Goal: Task Accomplishment & Management: Manage account settings

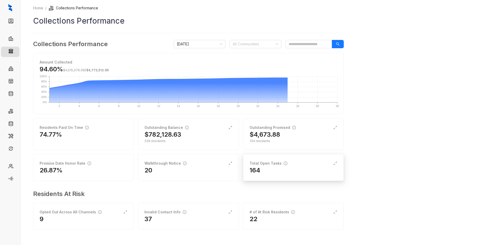
click at [294, 175] on div "Total Open Tasks 164" at bounding box center [293, 167] width 101 height 27
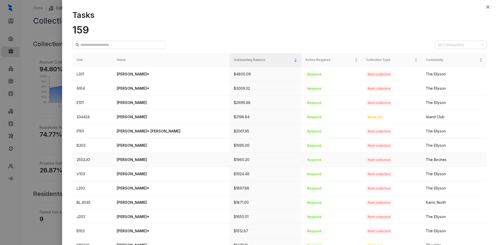
click at [133, 157] on p "Bryana Harris" at bounding box center [171, 160] width 109 height 6
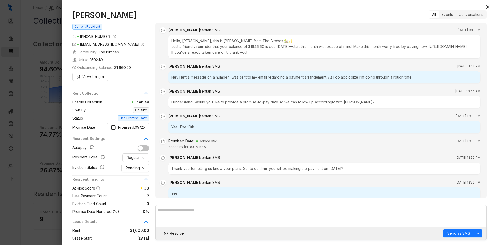
scroll to position [204, 0]
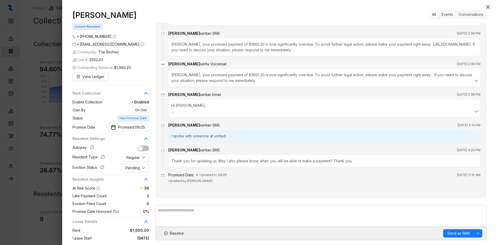
click at [486, 8] on icon "close" at bounding box center [488, 7] width 4 height 4
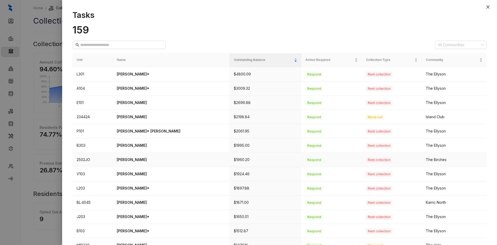
click at [131, 160] on p "Bryana Harris" at bounding box center [171, 160] width 109 height 6
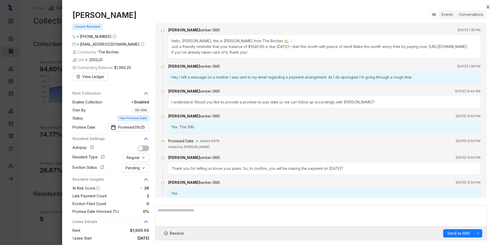
scroll to position [204, 0]
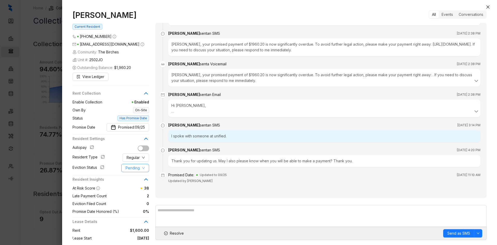
click at [133, 170] on span "Pending" at bounding box center [133, 168] width 14 height 6
click at [136, 195] on span "Filed" at bounding box center [135, 195] width 19 height 6
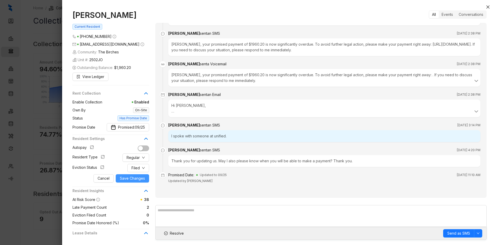
click at [135, 179] on span "Save Changes" at bounding box center [132, 178] width 25 height 6
click at [177, 234] on span "Resolve" at bounding box center [177, 233] width 14 height 6
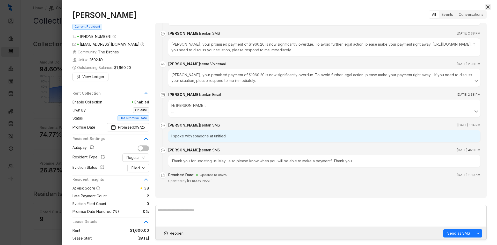
click at [487, 7] on icon "close" at bounding box center [488, 7] width 4 height 4
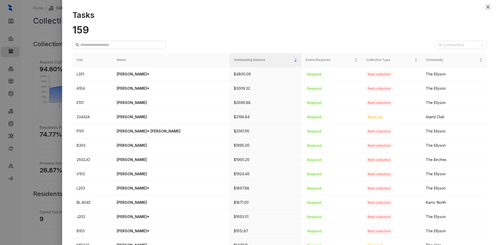
click at [487, 6] on icon "close" at bounding box center [488, 6] width 3 height 3
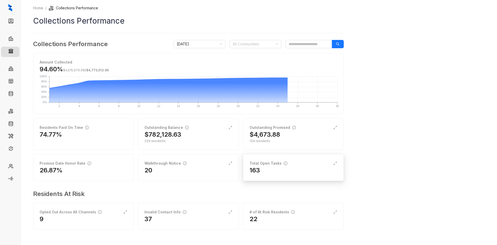
click at [294, 159] on div "Total Open Tasks 163" at bounding box center [293, 167] width 101 height 27
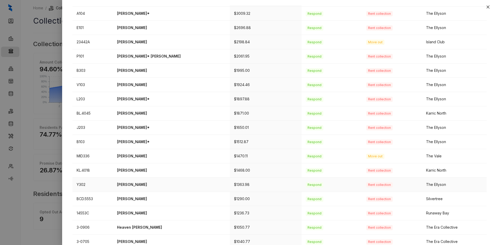
scroll to position [78, 0]
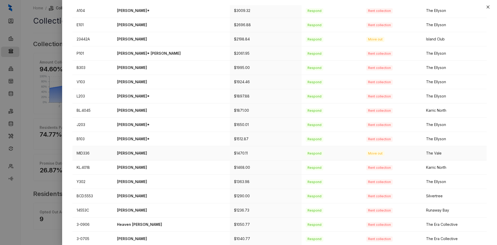
click at [134, 155] on p "[PERSON_NAME]" at bounding box center [171, 153] width 109 height 6
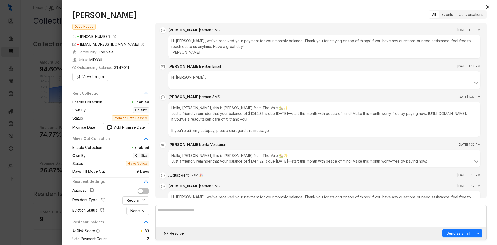
scroll to position [929, 0]
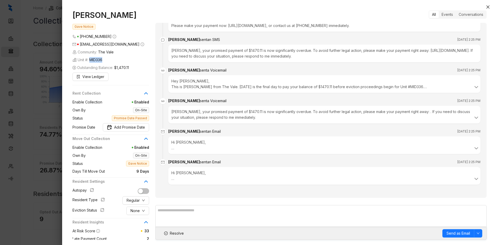
drag, startPoint x: 107, startPoint y: 59, endPoint x: 92, endPoint y: 60, distance: 15.8
click at [92, 60] on div "Unit #: MID336" at bounding box center [111, 60] width 77 height 6
drag, startPoint x: 129, startPoint y: 15, endPoint x: 74, endPoint y: 17, distance: 54.7
click at [74, 17] on h1 "[PERSON_NAME]" at bounding box center [111, 14] width 77 height 9
copy h1 "[PERSON_NAME]"
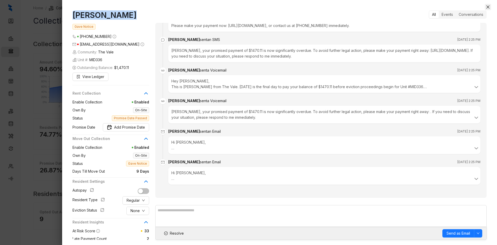
click at [489, 6] on icon "close" at bounding box center [488, 6] width 3 height 3
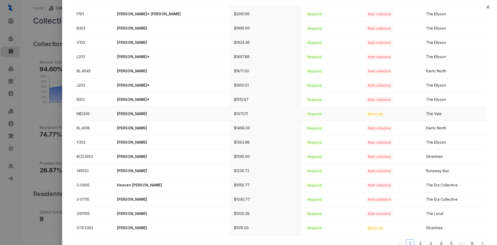
scroll to position [125, 0]
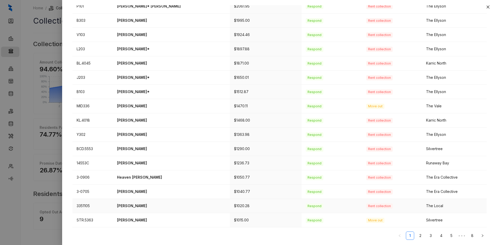
click at [133, 207] on p "Jasmine Payne" at bounding box center [171, 206] width 109 height 6
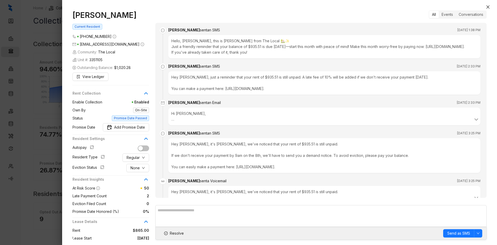
scroll to position [668, 0]
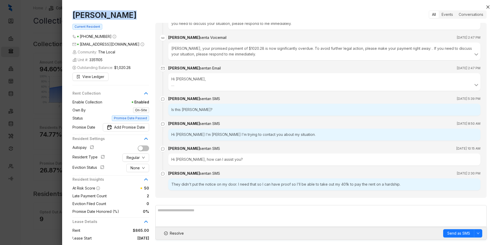
drag, startPoint x: 131, startPoint y: 14, endPoint x: 75, endPoint y: 13, distance: 56.2
click at [75, 13] on h1 "Jasmine Payne" at bounding box center [111, 14] width 77 height 9
copy h1 "Jasmine Payne"
click at [137, 168] on span "None" at bounding box center [135, 168] width 9 height 6
click at [137, 195] on span "Filed" at bounding box center [138, 195] width 14 height 6
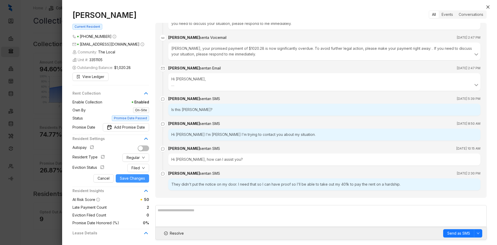
click at [134, 179] on span "Save Changes" at bounding box center [132, 178] width 25 height 6
click at [177, 235] on span "Resolve" at bounding box center [177, 233] width 14 height 6
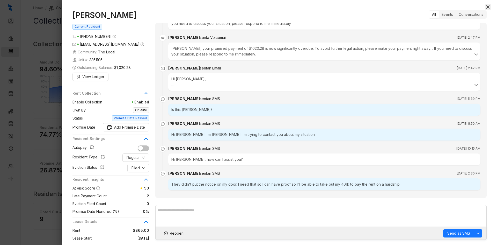
click at [488, 8] on icon "close" at bounding box center [488, 6] width 3 height 3
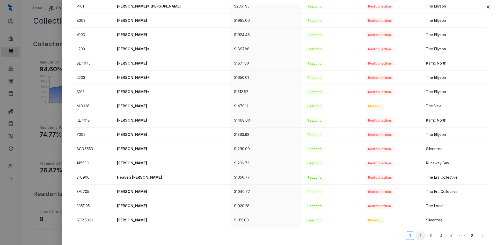
click at [417, 236] on link "2" at bounding box center [421, 236] width 8 height 8
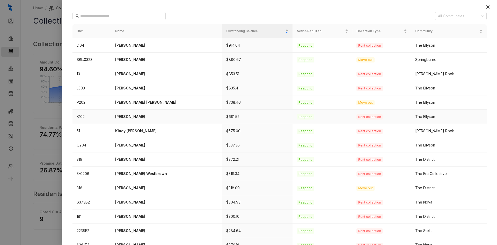
scroll to position [52, 0]
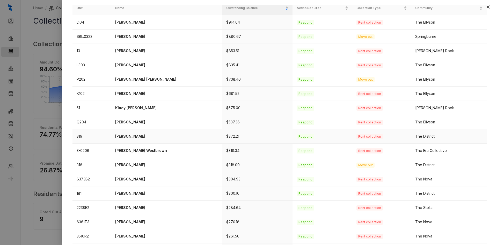
click at [132, 135] on p "Jessie Holland Jr" at bounding box center [166, 136] width 103 height 6
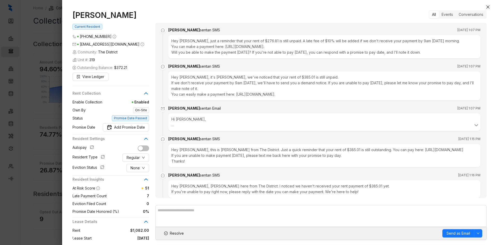
scroll to position [1311, 0]
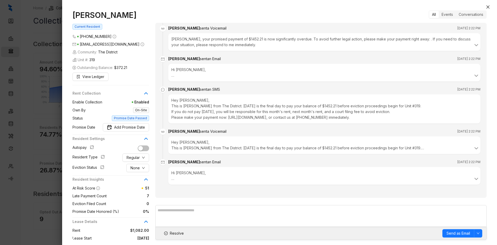
drag, startPoint x: 140, startPoint y: 16, endPoint x: 73, endPoint y: 16, distance: 66.8
click at [73, 16] on h1 "Jessie Holland Jr" at bounding box center [111, 14] width 77 height 9
copy h1 "Jessie Holland Jr"
click at [176, 235] on span "Resolve" at bounding box center [177, 233] width 14 height 6
click at [487, 8] on icon "close" at bounding box center [488, 7] width 4 height 4
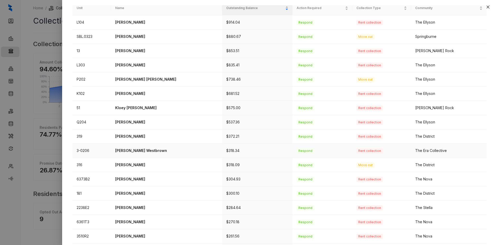
scroll to position [78, 0]
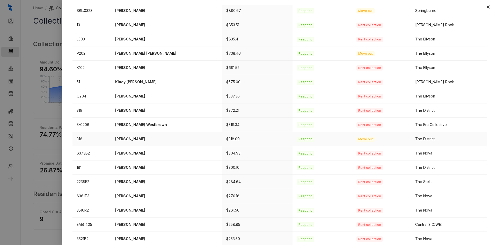
click at [131, 138] on p "Catoria Boyd" at bounding box center [166, 139] width 103 height 6
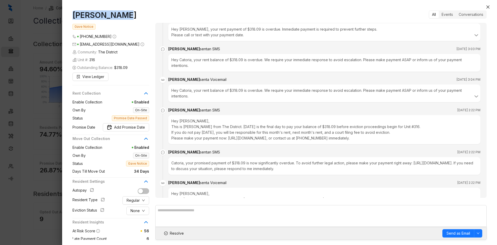
drag, startPoint x: 122, startPoint y: 16, endPoint x: 72, endPoint y: 15, distance: 50.8
click at [72, 15] on div "Catoria Boyd Gave Notice (901) 645 0925 catoriaboyd645@gmail.com Community: The…" at bounding box center [279, 125] width 435 height 240
copy h1 "Catoria Boyd"
click at [488, 8] on icon "close" at bounding box center [488, 6] width 3 height 3
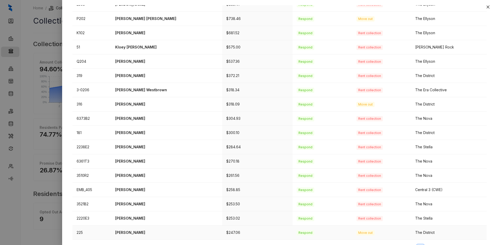
scroll to position [125, 0]
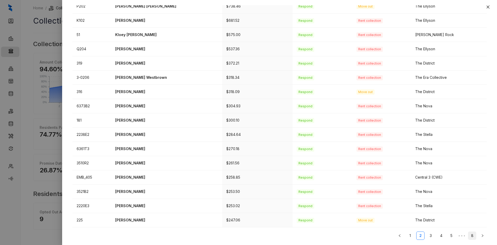
click at [468, 235] on link "8" at bounding box center [472, 236] width 8 height 8
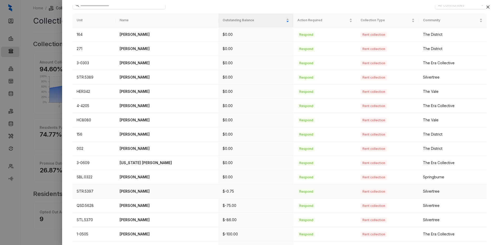
scroll to position [68, 0]
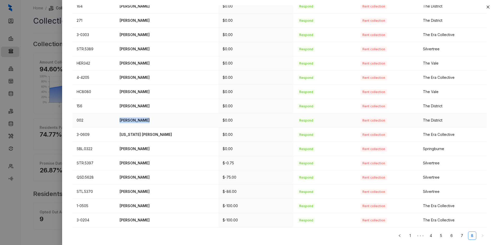
drag, startPoint x: 150, startPoint y: 120, endPoint x: 124, endPoint y: 120, distance: 26.2
click at [124, 120] on p "Zykira Walton" at bounding box center [167, 120] width 95 height 6
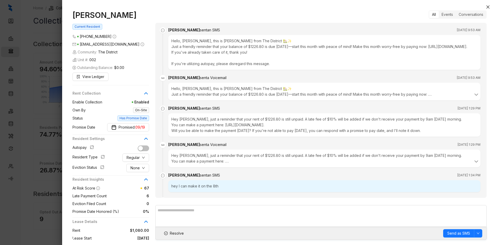
scroll to position [1419, 0]
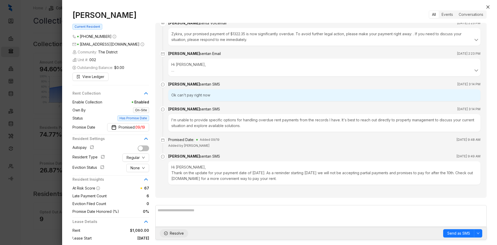
click at [175, 234] on span "Resolve" at bounding box center [177, 233] width 14 height 6
click at [488, 7] on icon "close" at bounding box center [488, 6] width 3 height 3
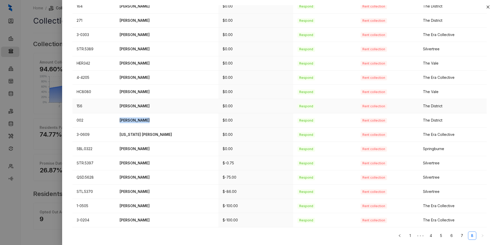
drag, startPoint x: 154, startPoint y: 105, endPoint x: 120, endPoint y: 106, distance: 33.7
click at [120, 106] on td "Precious Young" at bounding box center [166, 106] width 103 height 14
copy p "Precious Young"
click at [137, 106] on p "Precious Young" at bounding box center [167, 106] width 95 height 6
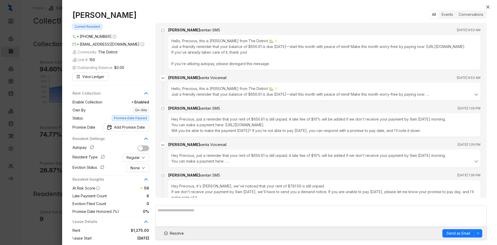
scroll to position [1202, 0]
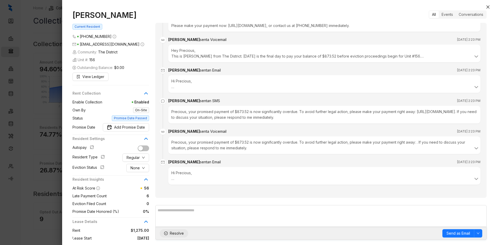
click at [177, 233] on span "Resolve" at bounding box center [177, 233] width 14 height 6
click at [487, 5] on icon "close" at bounding box center [488, 7] width 4 height 4
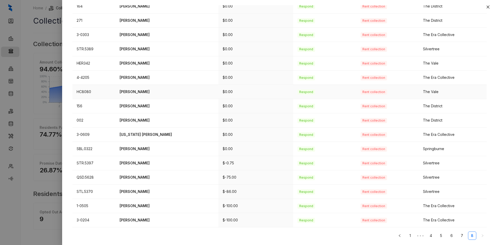
click at [134, 91] on p "Keana Blaine" at bounding box center [167, 92] width 95 height 6
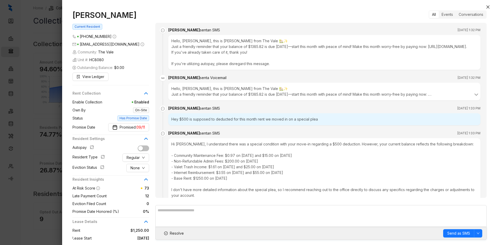
scroll to position [864, 0]
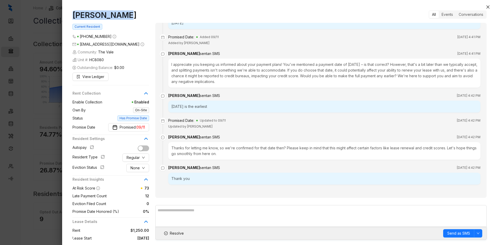
drag, startPoint x: 125, startPoint y: 15, endPoint x: 69, endPoint y: 17, distance: 55.7
click at [69, 17] on div "Keana Blaine Current Resident (901) 355 8567 bigmamatruckingllc@gmail.com Commu…" at bounding box center [279, 125] width 435 height 240
copy h1 "Keana Blaine"
click at [178, 233] on span "Resolve" at bounding box center [177, 233] width 14 height 6
click at [488, 9] on icon "close" at bounding box center [488, 7] width 4 height 4
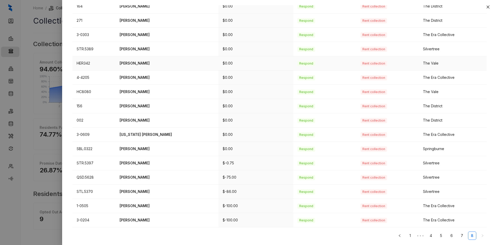
click at [138, 64] on p "Tamaira Walker" at bounding box center [167, 63] width 95 height 6
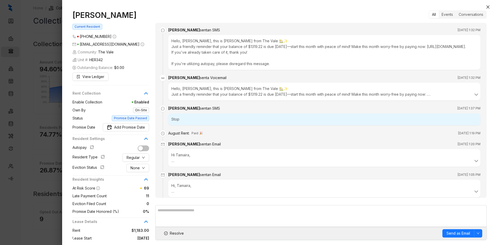
scroll to position [324, 0]
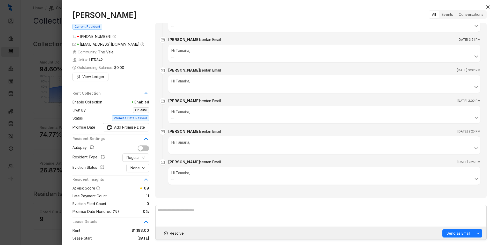
drag, startPoint x: 131, startPoint y: 16, endPoint x: 71, endPoint y: 15, distance: 60.1
click at [71, 15] on div "Tamaira Walker Current Resident (901) 486 2279 tamairawalker0226@gmail.com Comm…" at bounding box center [279, 125] width 435 height 240
copy h1 "Tamaira Walker"
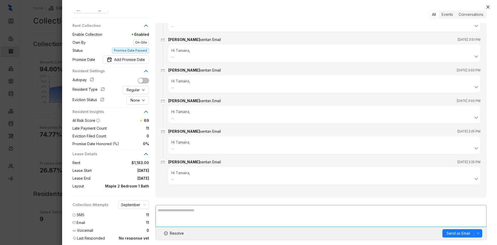
scroll to position [71, 0]
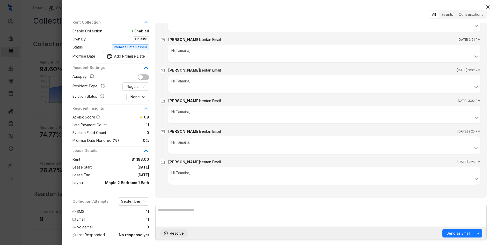
click at [175, 233] on span "Resolve" at bounding box center [177, 233] width 14 height 6
click at [488, 8] on icon "close" at bounding box center [488, 7] width 4 height 4
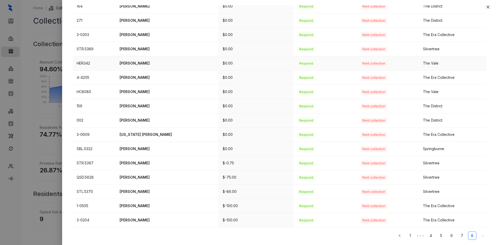
scroll to position [42, 0]
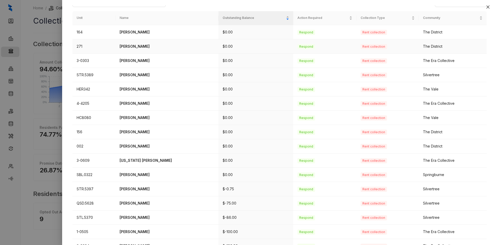
click at [151, 45] on p "Gabrielle Johnson" at bounding box center [167, 47] width 95 height 6
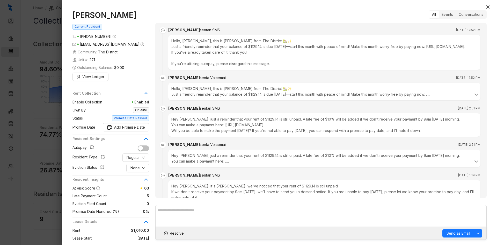
scroll to position [670, 0]
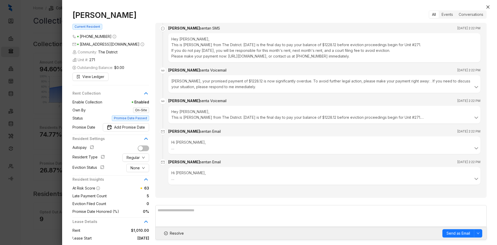
drag, startPoint x: 144, startPoint y: 16, endPoint x: 71, endPoint y: 10, distance: 73.5
click at [71, 10] on div "Gabrielle Johnson Current Resident (901) 538 5285 gabriellejamea@gmail.com Comm…" at bounding box center [279, 125] width 435 height 240
copy h1 "Gabrielle Johnson"
click at [176, 234] on span "Resolve" at bounding box center [177, 233] width 14 height 6
click at [488, 8] on icon "close" at bounding box center [488, 7] width 4 height 4
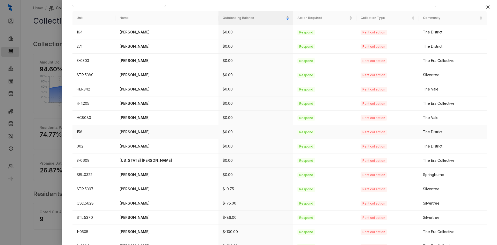
scroll to position [16, 0]
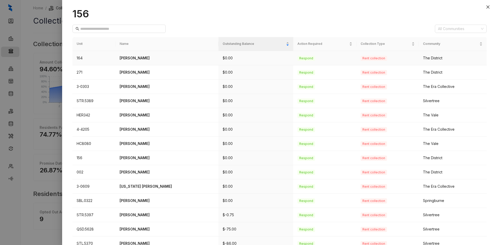
click at [143, 59] on p "Kenneth Culpepper" at bounding box center [167, 58] width 95 height 6
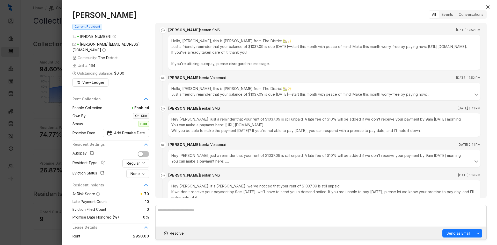
scroll to position [876, 0]
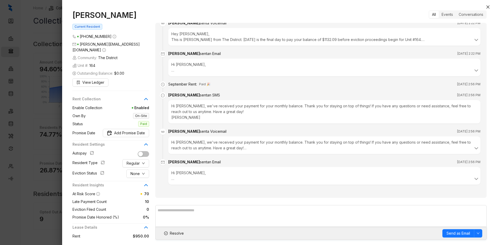
drag, startPoint x: 147, startPoint y: 15, endPoint x: 50, endPoint y: 14, distance: 96.3
click at [50, 14] on div "Kenneth Culpepper Current Resident (901) 480 2810 kenneth.culpepper53@gmail.com…" at bounding box center [248, 122] width 497 height 245
copy div "Kenneth Culpepper"
click at [178, 234] on span "Resolve" at bounding box center [177, 233] width 14 height 6
drag, startPoint x: 487, startPoint y: 7, endPoint x: 496, endPoint y: 11, distance: 9.4
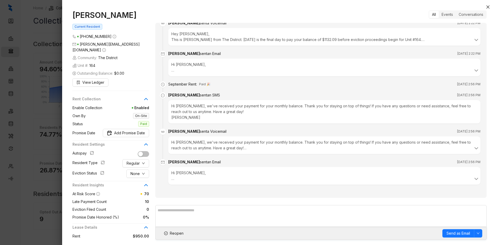
click at [488, 7] on icon "close" at bounding box center [488, 7] width 4 height 4
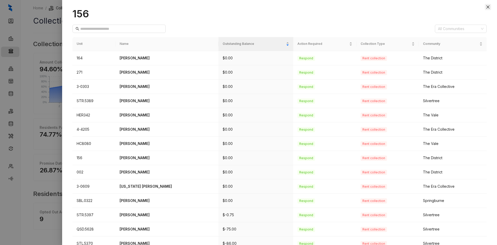
click at [488, 7] on icon "close" at bounding box center [488, 6] width 3 height 3
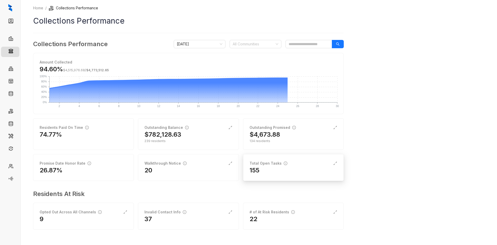
click at [272, 172] on div "155" at bounding box center [294, 170] width 88 height 8
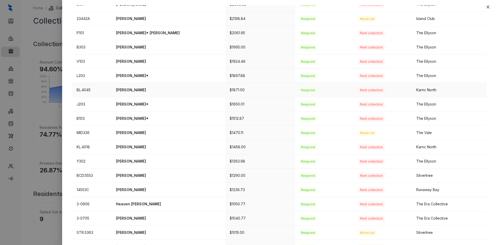
scroll to position [125, 0]
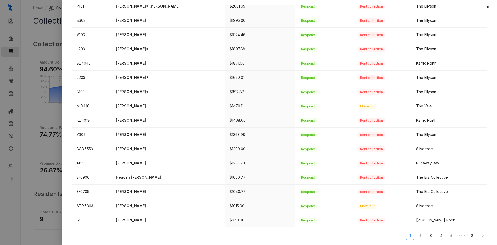
drag, startPoint x: 469, startPoint y: 233, endPoint x: 454, endPoint y: 233, distance: 15.6
click at [469, 233] on link "8" at bounding box center [472, 236] width 8 height 8
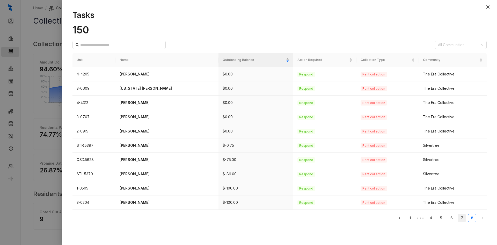
click at [464, 218] on link "7" at bounding box center [462, 218] width 8 height 8
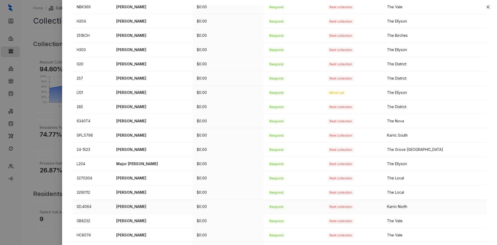
scroll to position [125, 0]
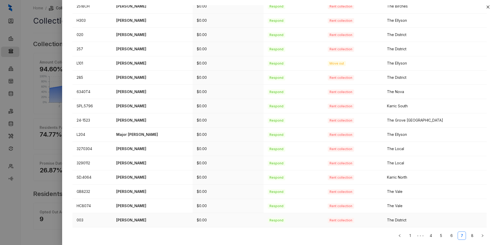
click at [141, 221] on p "Taylor Sloan" at bounding box center [152, 220] width 72 height 6
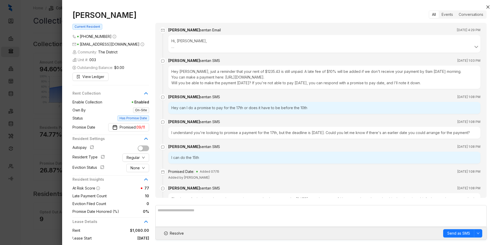
scroll to position [1356, 0]
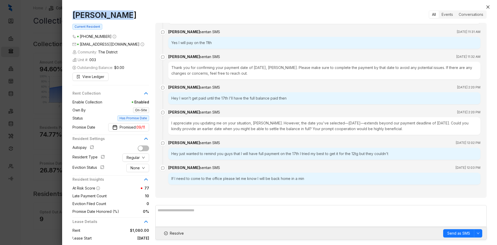
drag, startPoint x: 122, startPoint y: 16, endPoint x: 67, endPoint y: 16, distance: 54.6
click at [67, 16] on div "Taylor Sloan Current Resident (901) 831 9786 taylorsloan041@gmail.com Community…" at bounding box center [279, 125] width 435 height 240
copy h1 "Taylor Sloan"
click at [172, 232] on span "Resolve" at bounding box center [177, 233] width 14 height 6
click at [490, 5] on icon "close" at bounding box center [488, 7] width 4 height 4
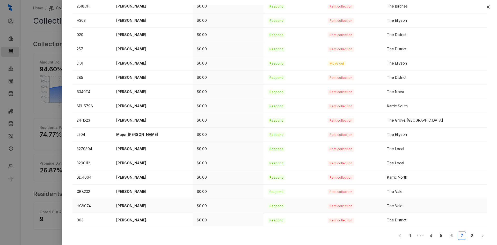
click at [135, 205] on p "Byron Williams" at bounding box center [152, 206] width 72 height 6
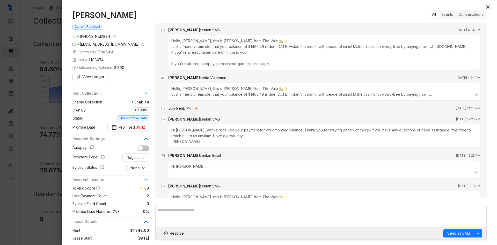
scroll to position [1163, 0]
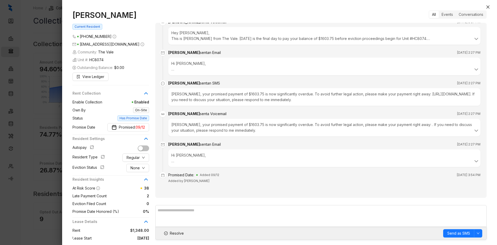
drag, startPoint x: 129, startPoint y: 16, endPoint x: 73, endPoint y: 16, distance: 56.2
click at [73, 16] on h1 "Byron Williams" at bounding box center [111, 14] width 77 height 9
copy h1 "Byron Williams"
click at [167, 233] on icon "check-circle" at bounding box center [166, 233] width 4 height 4
click at [487, 6] on icon "close" at bounding box center [488, 7] width 4 height 4
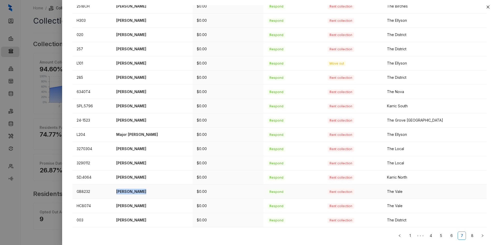
drag, startPoint x: 145, startPoint y: 192, endPoint x: 121, endPoint y: 192, distance: 24.3
click at [121, 192] on p "Jesse Puckett" at bounding box center [152, 192] width 72 height 6
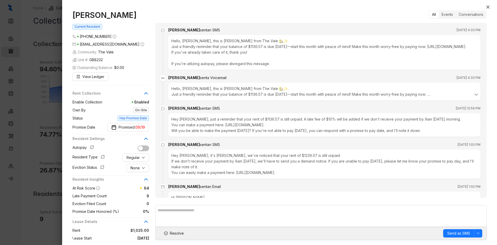
scroll to position [2002, 0]
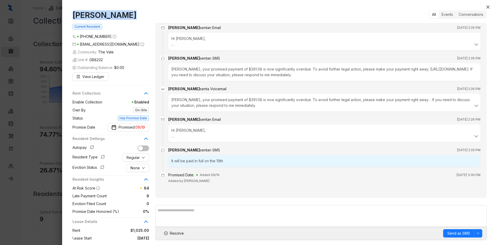
drag, startPoint x: 127, startPoint y: 15, endPoint x: 74, endPoint y: 16, distance: 53.1
click at [74, 16] on h1 "Jesse Puckett" at bounding box center [111, 14] width 77 height 9
copy h1 "Jesse Puckett"
click at [180, 231] on span "Resolve" at bounding box center [177, 233] width 14 height 6
click at [489, 7] on icon "close" at bounding box center [488, 7] width 4 height 4
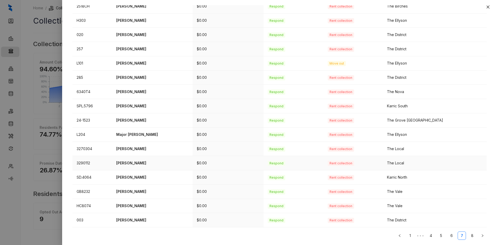
click at [129, 164] on p "Shantae Robinson" at bounding box center [152, 163] width 72 height 6
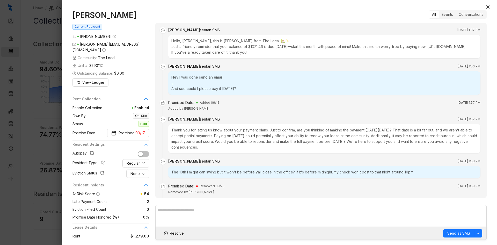
scroll to position [534, 0]
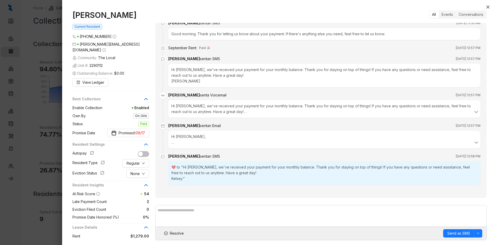
drag, startPoint x: 142, startPoint y: 15, endPoint x: 70, endPoint y: 10, distance: 71.9
click at [70, 10] on div "Shantae Robinson Current Resident (901) 268 3499 shantae.robinson85@gmail.com C…" at bounding box center [279, 125] width 435 height 240
copy h1 "Shantae Robinson"
click at [173, 232] on span "Resolve" at bounding box center [177, 233] width 14 height 6
click at [486, 8] on icon "close" at bounding box center [488, 7] width 4 height 4
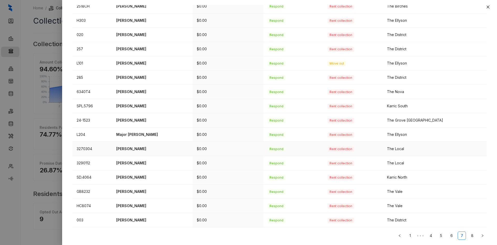
click at [136, 149] on p "Brittany Taylor" at bounding box center [152, 149] width 72 height 6
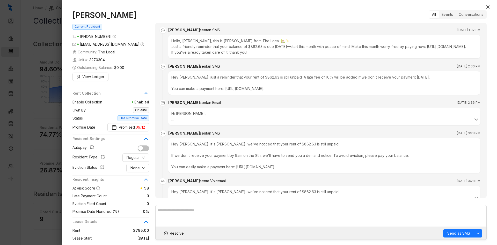
scroll to position [404, 0]
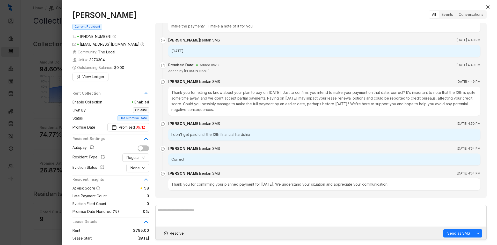
drag, startPoint x: 127, startPoint y: 14, endPoint x: 71, endPoint y: 15, distance: 55.9
click at [71, 15] on div "Brittany Taylor Current Resident (901) 659 4140 brittany2016taylor@gmail.com Co…" at bounding box center [279, 125] width 435 height 240
copy h1 "Brittany Taylor"
click at [178, 232] on span "Resolve" at bounding box center [177, 233] width 14 height 6
click at [488, 7] on icon "close" at bounding box center [488, 6] width 3 height 3
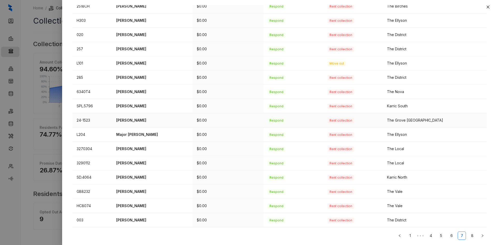
click at [139, 120] on p "Stephen Schneider" at bounding box center [152, 120] width 72 height 6
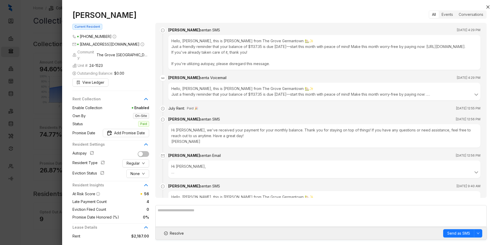
scroll to position [433, 0]
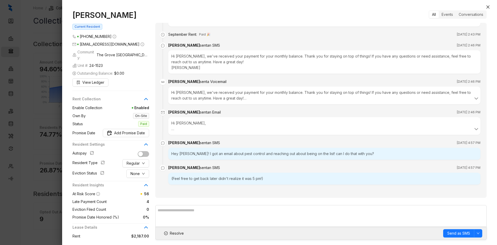
drag, startPoint x: 144, startPoint y: 15, endPoint x: 74, endPoint y: 13, distance: 70.2
click at [74, 13] on h1 "Stephen Schneider" at bounding box center [111, 14] width 77 height 9
copy h1 "Stephen Schneider"
click at [173, 234] on span "Resolve" at bounding box center [177, 233] width 14 height 6
click at [488, 6] on icon "close" at bounding box center [488, 7] width 4 height 4
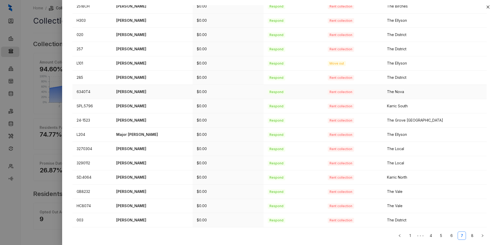
click at [129, 91] on p "Louis Fulton" at bounding box center [152, 92] width 72 height 6
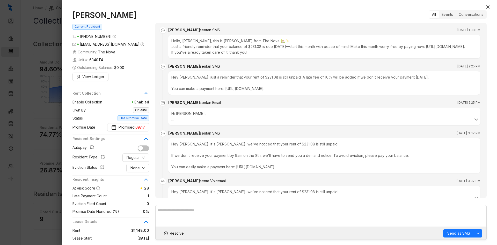
scroll to position [587, 0]
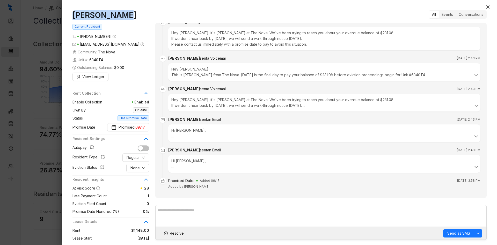
drag, startPoint x: 118, startPoint y: 15, endPoint x: 72, endPoint y: 13, distance: 45.6
click at [72, 13] on div "Louis Fulton Current Resident (504) 327 9019 reshadedward60@yahoo.com Community…" at bounding box center [279, 125] width 435 height 240
copy h1 "Louis Fulton"
click at [177, 235] on span "Resolve" at bounding box center [177, 233] width 14 height 6
click at [489, 6] on icon "close" at bounding box center [488, 6] width 3 height 3
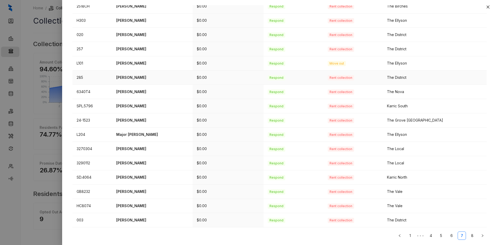
click at [132, 77] on p "Phillip Jones" at bounding box center [152, 78] width 72 height 6
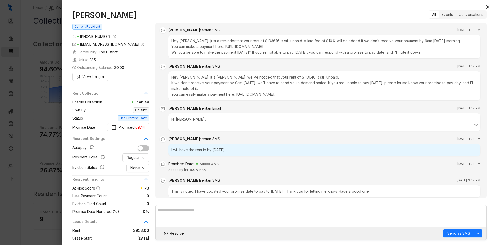
scroll to position [1592, 0]
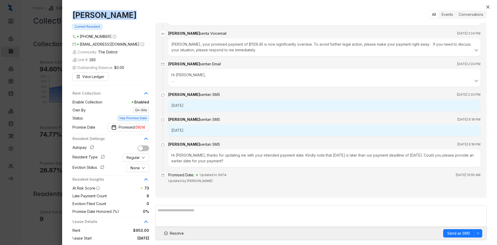
drag, startPoint x: 122, startPoint y: 15, endPoint x: 71, endPoint y: 13, distance: 51.3
click at [71, 13] on div "Phillip Jones Current Resident (662) 544 2235 ugottafeeljones@gmail.com Communi…" at bounding box center [279, 125] width 435 height 240
copy h1 "Phillip Jones"
click at [175, 233] on span "Resolve" at bounding box center [177, 233] width 14 height 6
click at [488, 7] on icon "close" at bounding box center [488, 6] width 3 height 3
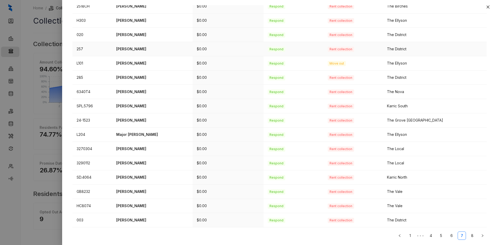
click at [133, 50] on p "Adonis Martin" at bounding box center [152, 49] width 72 height 6
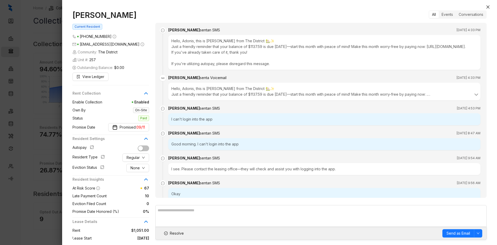
scroll to position [1486, 0]
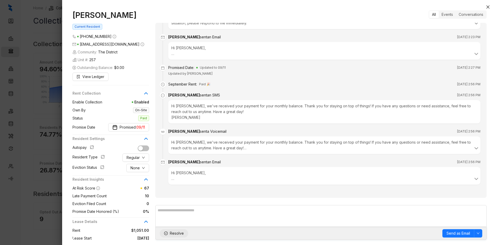
click at [172, 233] on span "Resolve" at bounding box center [177, 233] width 14 height 6
click at [488, 8] on icon "close" at bounding box center [488, 7] width 4 height 4
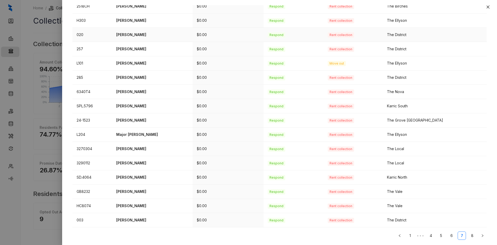
click at [134, 37] on p "Montasia White" at bounding box center [152, 35] width 72 height 6
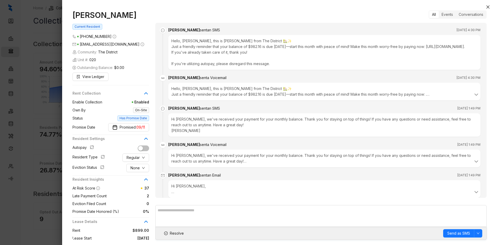
scroll to position [258, 0]
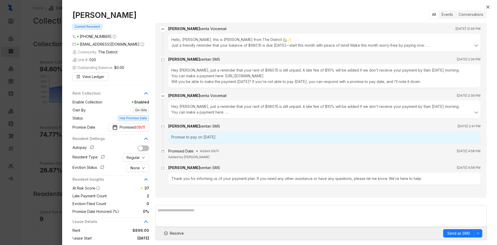
drag, startPoint x: 131, startPoint y: 16, endPoint x: 70, endPoint y: 16, distance: 61.1
click at [70, 16] on div "Montasia White Current Resident (909) 277 0049 thyenvybryce@gmail.com Community…" at bounding box center [279, 125] width 435 height 240
copy h1 "Montasia White"
click at [174, 230] on button "Resolve" at bounding box center [174, 233] width 28 height 8
click at [490, 6] on icon "close" at bounding box center [488, 7] width 4 height 4
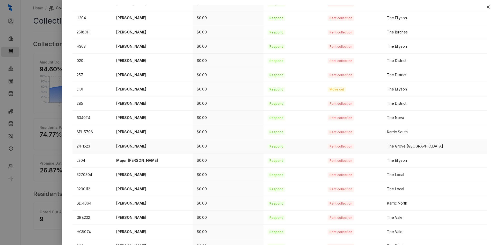
scroll to position [73, 0]
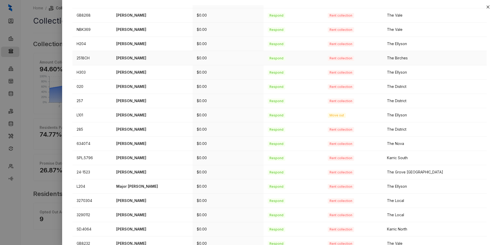
click at [127, 59] on p "Kynoshia Barnes" at bounding box center [152, 58] width 72 height 6
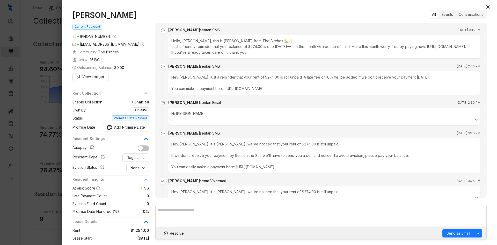
scroll to position [464, 0]
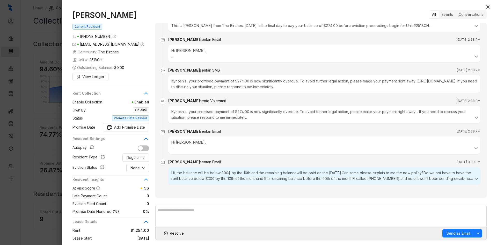
drag, startPoint x: 135, startPoint y: 17, endPoint x: 60, endPoint y: 15, distance: 75.4
click at [60, 15] on div "Kynoshia Barnes Current Resident (901) 247 7115 kynoshiab@gmail.com Community: …" at bounding box center [248, 122] width 497 height 245
copy div "Kynoshia Barnes"
click at [178, 234] on span "Resolve" at bounding box center [177, 233] width 14 height 6
click at [487, 7] on icon "close" at bounding box center [488, 7] width 4 height 4
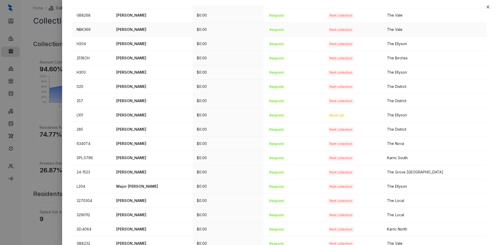
click at [132, 30] on p "Kayla Jones" at bounding box center [152, 30] width 72 height 6
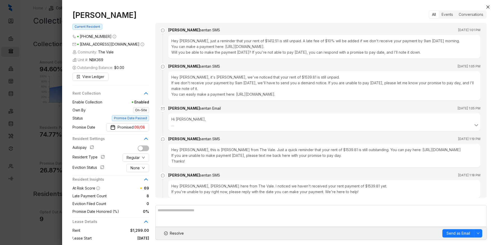
scroll to position [1113, 0]
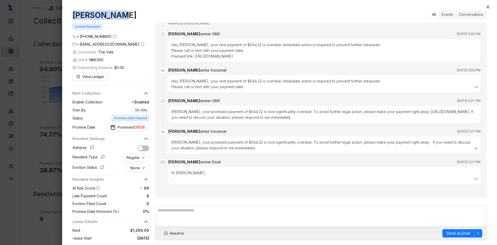
drag, startPoint x: 118, startPoint y: 17, endPoint x: 73, endPoint y: 17, distance: 44.8
click at [73, 17] on h1 "Kayla Jones" at bounding box center [111, 14] width 77 height 9
click at [176, 234] on span "Resolve" at bounding box center [177, 233] width 14 height 6
click at [488, 9] on button "Close" at bounding box center [488, 7] width 6 height 6
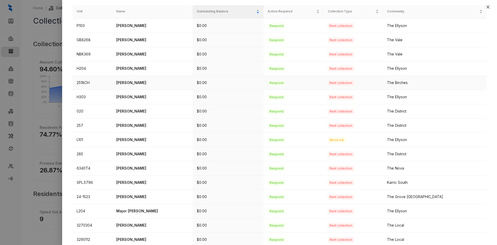
scroll to position [21, 0]
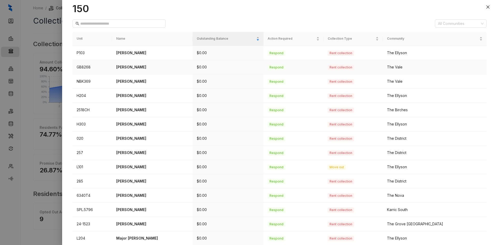
click at [137, 67] on p "Marquis Harlin" at bounding box center [152, 67] width 72 height 6
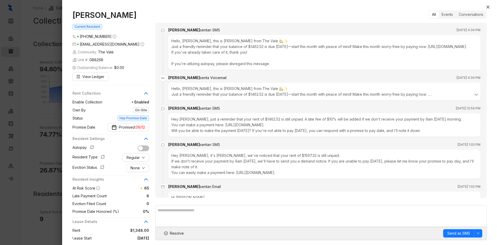
scroll to position [1630, 0]
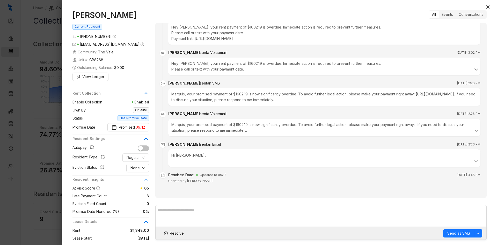
drag, startPoint x: 126, startPoint y: 16, endPoint x: 72, endPoint y: 15, distance: 54.4
click at [72, 15] on div "Marquis Harlin Current Resident (901) 218 9438 marquisharlin2@gmail.com Communi…" at bounding box center [279, 125] width 435 height 240
click at [173, 229] on button "Resolve" at bounding box center [174, 233] width 28 height 8
click at [488, 8] on icon "close" at bounding box center [488, 6] width 3 height 3
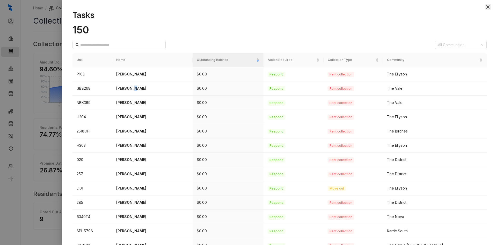
click at [490, 9] on button "Close" at bounding box center [488, 7] width 6 height 6
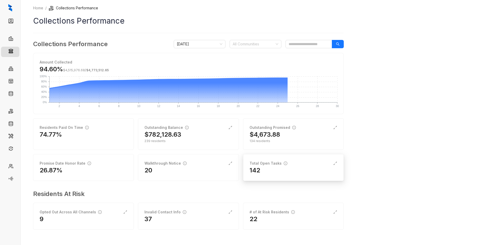
click at [297, 172] on div "142" at bounding box center [294, 170] width 88 height 8
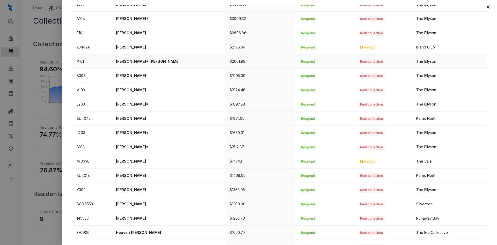
scroll to position [125, 0]
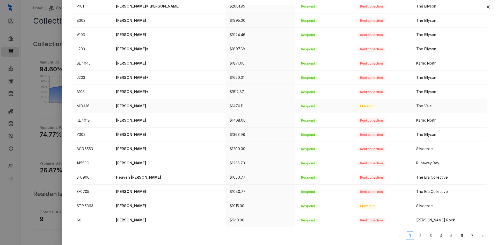
click at [137, 104] on p "[PERSON_NAME]" at bounding box center [169, 106] width 106 height 6
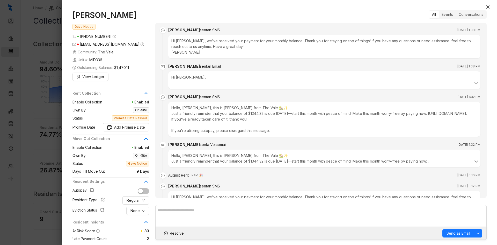
scroll to position [929, 0]
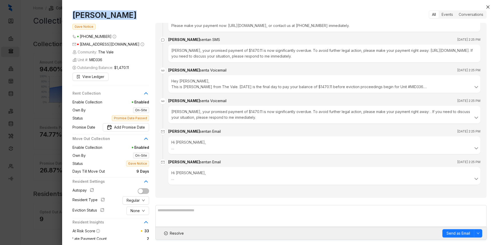
drag, startPoint x: 125, startPoint y: 15, endPoint x: 58, endPoint y: 16, distance: 67.3
click at [58, 16] on div "Darrell Hardy Gave Notice (662) 351 5840 hardydarrell74@gmail.com Community: Th…" at bounding box center [248, 122] width 497 height 245
copy div "[PERSON_NAME]"
click at [488, 5] on icon "close" at bounding box center [488, 7] width 4 height 4
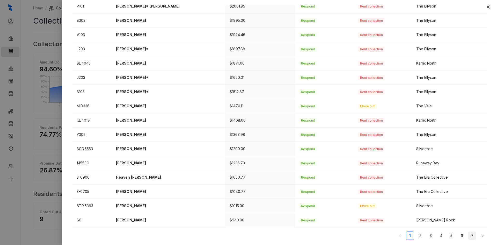
click at [469, 234] on link "7" at bounding box center [472, 236] width 8 height 8
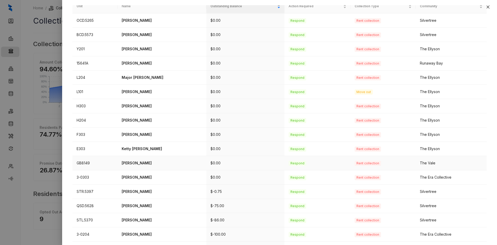
scroll to position [82, 0]
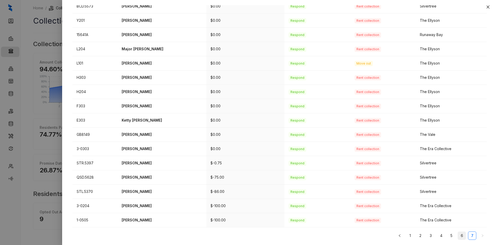
click at [458, 235] on link "6" at bounding box center [462, 236] width 8 height 8
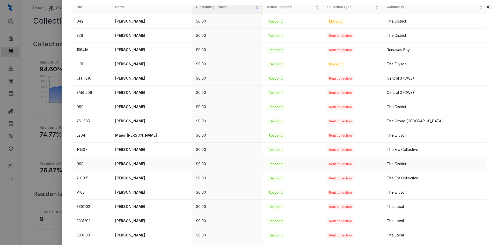
scroll to position [125, 0]
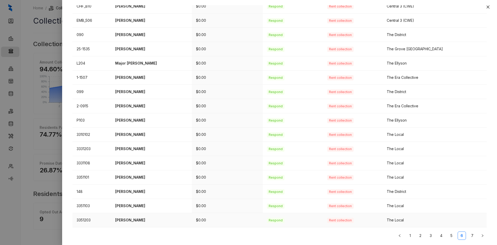
click at [136, 218] on p "Noreka Siddell" at bounding box center [151, 220] width 73 height 6
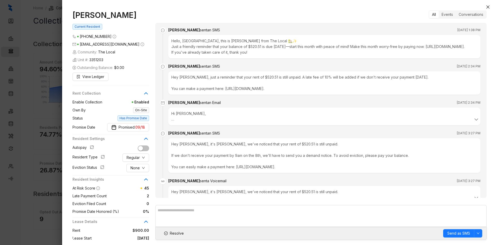
scroll to position [411, 0]
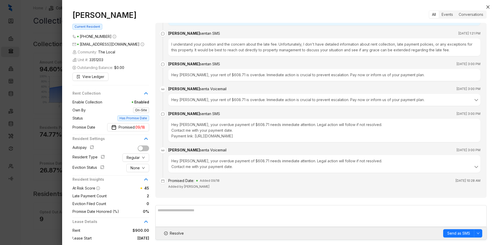
drag, startPoint x: 128, startPoint y: 13, endPoint x: 73, endPoint y: 15, distance: 54.9
click at [73, 15] on h1 "Noreka Siddell" at bounding box center [111, 14] width 77 height 9
copy h1 "Noreka Siddell"
click at [175, 233] on span "Resolve" at bounding box center [177, 233] width 14 height 6
click at [486, 6] on icon "close" at bounding box center [488, 7] width 4 height 4
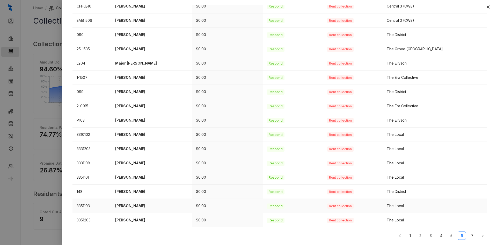
click at [121, 206] on p "Faith Smith" at bounding box center [151, 206] width 73 height 6
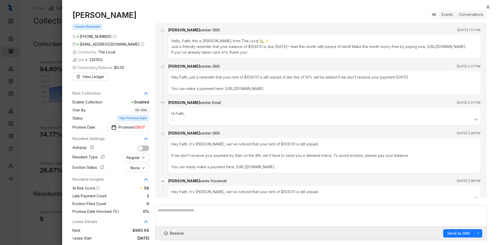
scroll to position [787, 0]
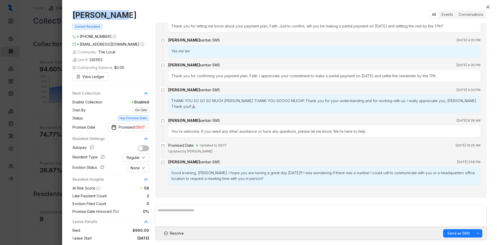
drag, startPoint x: 115, startPoint y: 13, endPoint x: 69, endPoint y: 15, distance: 46.2
click at [69, 15] on div "Faith Smith Current Resident (334) 513 9015 faithds724@gmail.com Community: The…" at bounding box center [279, 125] width 435 height 240
copy h1 "Faith Smith"
click at [170, 234] on span "Resolve" at bounding box center [177, 233] width 14 height 6
click at [488, 6] on icon "close" at bounding box center [488, 6] width 3 height 3
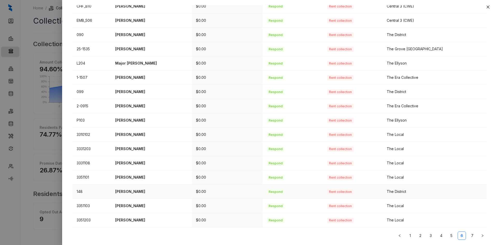
click at [136, 193] on p "Naya Coleman" at bounding box center [151, 192] width 73 height 6
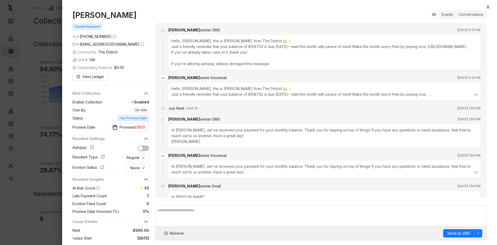
scroll to position [1208, 0]
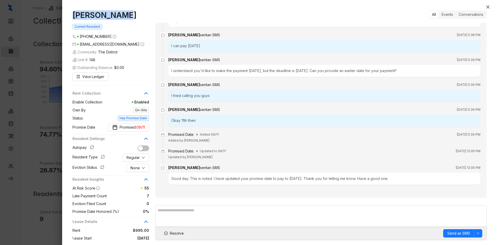
drag, startPoint x: 129, startPoint y: 13, endPoint x: 67, endPoint y: 17, distance: 61.5
click at [67, 17] on div "Naya Coleman Current Resident (901) 549 1862 nayacoleman1998@gmail.com Communit…" at bounding box center [279, 125] width 435 height 240
copy h1 "Naya Coleman"
click at [173, 234] on span "Resolve" at bounding box center [177, 233] width 14 height 6
click at [488, 5] on button "Close" at bounding box center [488, 7] width 6 height 6
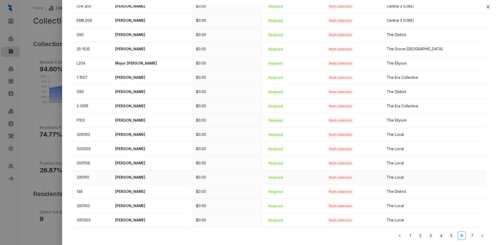
click at [141, 174] on p "Tenice Johnson" at bounding box center [151, 177] width 73 height 6
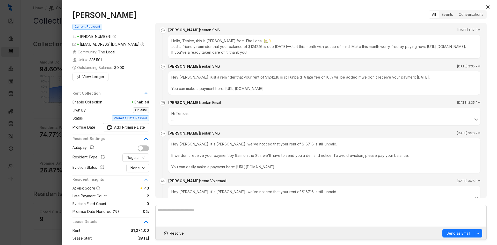
scroll to position [588, 0]
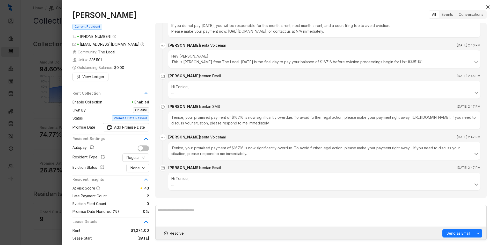
drag, startPoint x: 132, startPoint y: 15, endPoint x: 75, endPoint y: 18, distance: 57.8
click at [75, 18] on h1 "Tenice Johnson" at bounding box center [111, 14] width 77 height 9
copy h1 "Tenice Johnson"
click at [177, 234] on span "Resolve" at bounding box center [177, 233] width 14 height 6
click at [489, 8] on icon "close" at bounding box center [488, 6] width 3 height 3
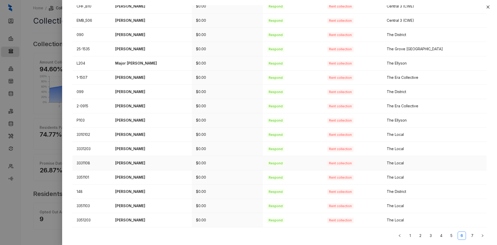
click at [128, 163] on p "Luciana Jones" at bounding box center [151, 163] width 73 height 6
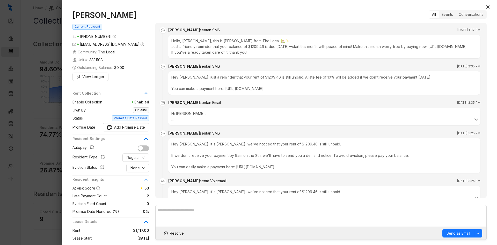
scroll to position [569, 0]
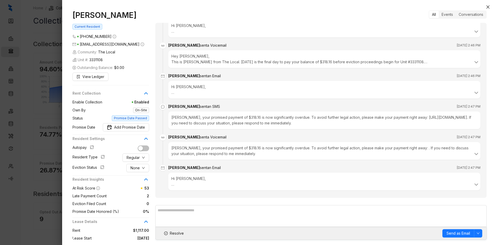
drag, startPoint x: 127, startPoint y: 15, endPoint x: 66, endPoint y: 24, distance: 62.5
click at [66, 24] on div "Luciana Jones Current Resident (901) 728 8229 lucianajones@icloud.com Community…" at bounding box center [279, 125] width 435 height 240
drag, startPoint x: 82, startPoint y: 18, endPoint x: 83, endPoint y: 15, distance: 3.5
click at [83, 15] on h1 "Luciana Jones" at bounding box center [111, 14] width 77 height 9
drag, startPoint x: 128, startPoint y: 15, endPoint x: 71, endPoint y: 15, distance: 57.7
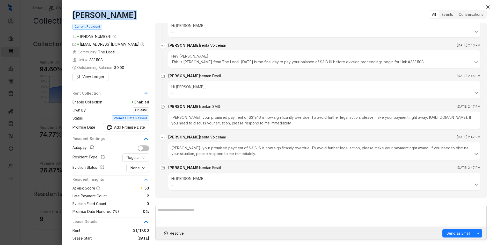
click at [71, 15] on div "Luciana Jones Current Resident (901) 728 8229 lucianajones@icloud.com Community…" at bounding box center [279, 125] width 435 height 240
copy h1 "Luciana Jones"
click at [172, 232] on span "Resolve" at bounding box center [177, 233] width 14 height 6
click at [490, 8] on button "Close" at bounding box center [488, 7] width 6 height 6
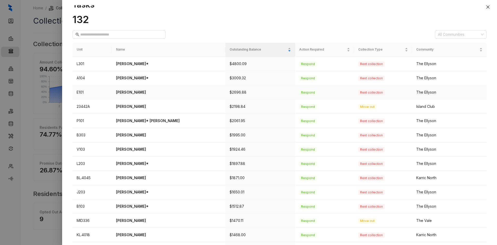
scroll to position [125, 0]
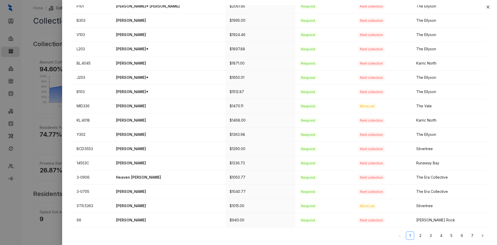
click at [458, 236] on link "6" at bounding box center [462, 236] width 8 height 8
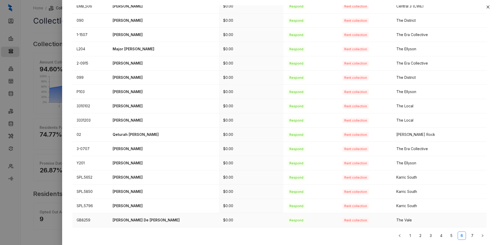
click at [163, 220] on p "[PERSON_NAME] De [PERSON_NAME]" at bounding box center [164, 220] width 102 height 6
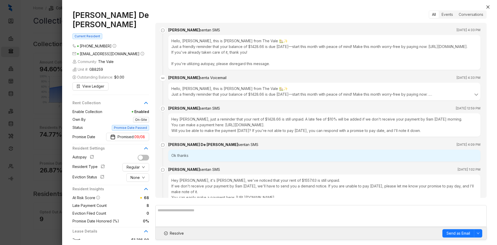
scroll to position [1178, 0]
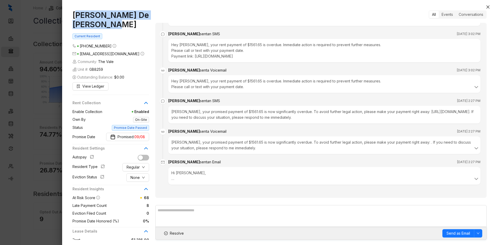
drag, startPoint x: 124, startPoint y: 25, endPoint x: 76, endPoint y: 12, distance: 49.9
click at [76, 12] on h1 "[PERSON_NAME] De [PERSON_NAME]" at bounding box center [111, 19] width 77 height 19
copy h1 "ose De [PERSON_NAME]"
click at [178, 231] on span "Resolve" at bounding box center [177, 233] width 14 height 6
click at [487, 8] on icon "close" at bounding box center [488, 6] width 3 height 3
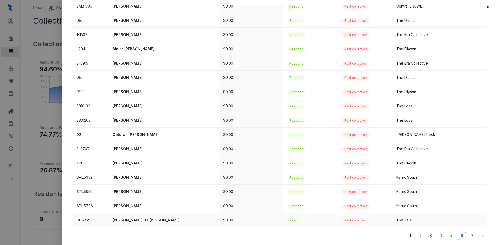
click at [151, 211] on td "[PERSON_NAME]" at bounding box center [164, 206] width 111 height 14
drag, startPoint x: 148, startPoint y: 120, endPoint x: 109, endPoint y: 120, distance: 39.6
click at [109, 120] on tr "3331203 [PERSON_NAME] $0.00 Respond Rent collection The Local" at bounding box center [280, 120] width 414 height 14
copy tr "[PERSON_NAME]"
click at [136, 121] on p "[PERSON_NAME]" at bounding box center [164, 120] width 102 height 6
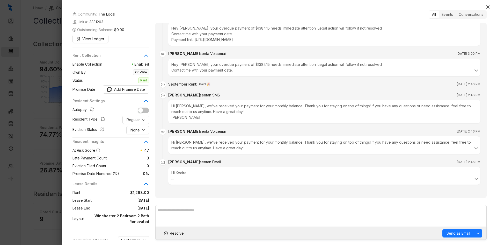
scroll to position [77, 0]
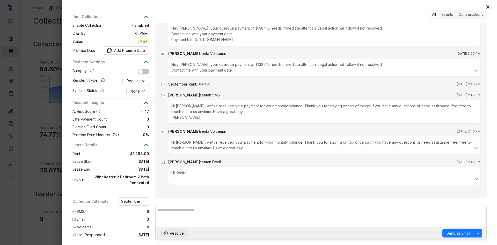
click at [178, 233] on span "Resolve" at bounding box center [177, 233] width 14 height 6
click at [488, 5] on icon "close" at bounding box center [488, 7] width 4 height 4
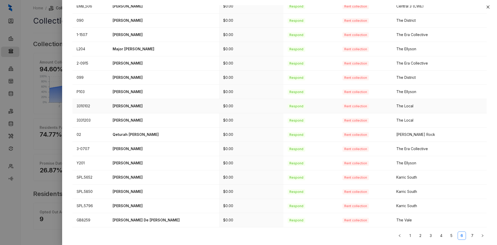
click at [127, 106] on p "[PERSON_NAME]" at bounding box center [164, 106] width 102 height 6
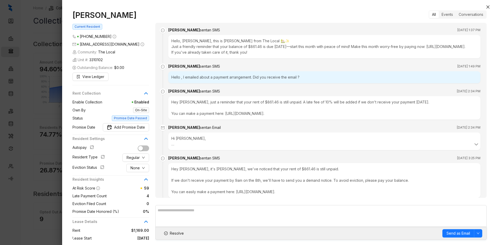
scroll to position [594, 0]
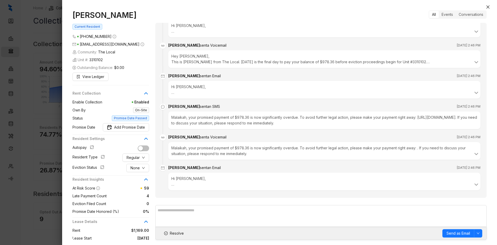
drag, startPoint x: 133, startPoint y: 16, endPoint x: 62, endPoint y: 16, distance: 71.0
click at [62, 16] on div "[PERSON_NAME] Current Resident [PHONE_NUMBER] [EMAIL_ADDRESS][DOMAIN_NAME] Comm…" at bounding box center [248, 122] width 497 height 245
copy div "[PERSON_NAME]"
click at [174, 233] on span "Resolve" at bounding box center [177, 233] width 14 height 6
click at [488, 7] on icon "close" at bounding box center [488, 6] width 3 height 3
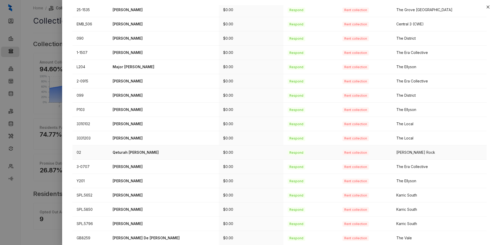
scroll to position [99, 0]
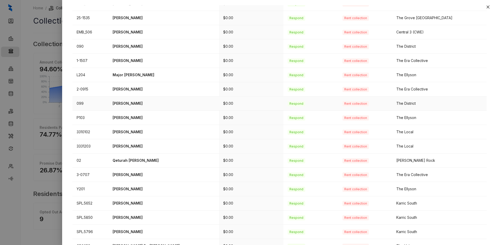
click at [128, 101] on p "[PERSON_NAME]" at bounding box center [164, 103] width 102 height 6
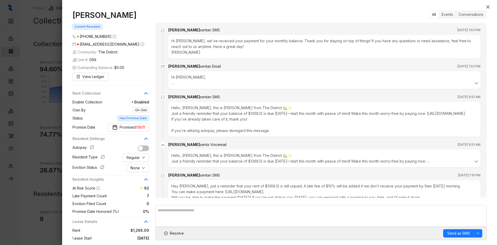
scroll to position [1579, 0]
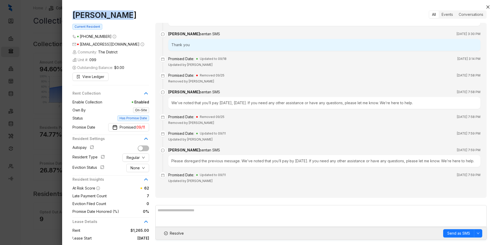
drag, startPoint x: 123, startPoint y: 15, endPoint x: 72, endPoint y: 13, distance: 51.0
click at [72, 13] on div "[PERSON_NAME] Current Resident [PHONE_NUMBER] [EMAIL_ADDRESS][DOMAIN_NAME] Comm…" at bounding box center [279, 125] width 435 height 240
copy h1 "[PERSON_NAME]"
click at [170, 233] on span "Resolve" at bounding box center [177, 233] width 14 height 6
click at [490, 8] on button "Close" at bounding box center [488, 7] width 6 height 6
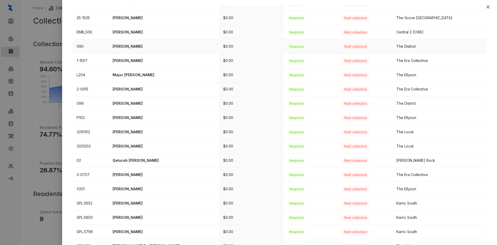
click at [128, 46] on p "[PERSON_NAME]" at bounding box center [164, 47] width 102 height 6
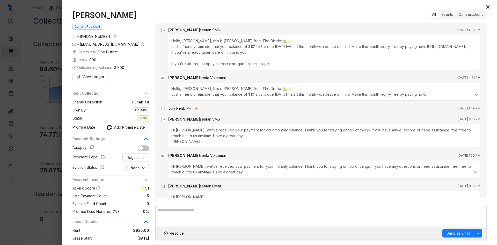
scroll to position [1502, 0]
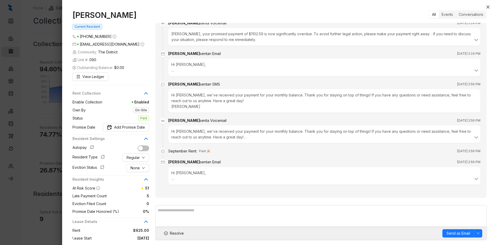
drag, startPoint x: 142, startPoint y: 16, endPoint x: 63, endPoint y: 16, distance: 79.5
click at [63, 16] on div "[PERSON_NAME] Current Resident [PHONE_NUMBER] [EMAIL_ADDRESS][DOMAIN_NAME] Comm…" at bounding box center [279, 125] width 435 height 240
copy h1 "[PERSON_NAME]"
click at [177, 231] on span "Resolve" at bounding box center [177, 233] width 14 height 6
click at [489, 6] on icon "close" at bounding box center [488, 6] width 3 height 3
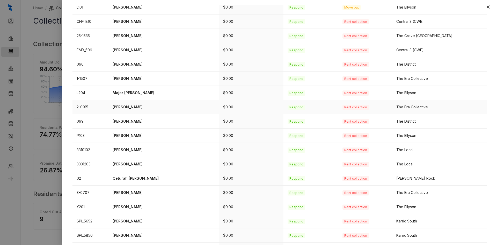
scroll to position [73, 0]
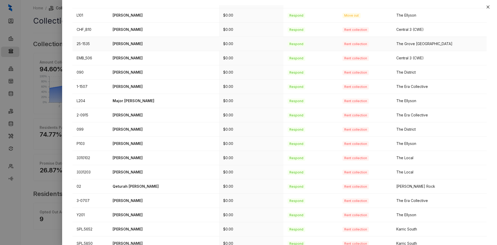
click at [118, 43] on p "[PERSON_NAME]" at bounding box center [164, 44] width 102 height 6
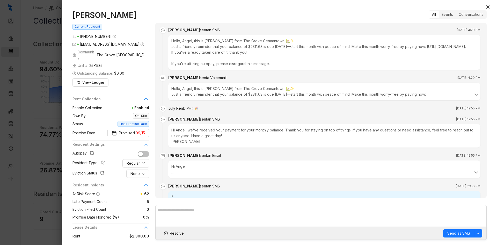
scroll to position [1307, 0]
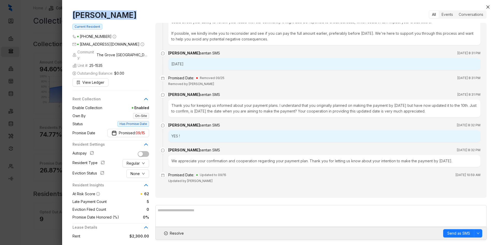
drag, startPoint x: 121, startPoint y: 15, endPoint x: 68, endPoint y: 16, distance: 52.6
click at [68, 16] on div "[PERSON_NAME] Current Resident [PHONE_NUMBER] [EMAIL_ADDRESS][DOMAIN_NAME] Comm…" at bounding box center [279, 125] width 435 height 240
copy h1 "[PERSON_NAME]"
click at [168, 233] on button "Resolve" at bounding box center [174, 233] width 28 height 8
click at [488, 6] on icon "close" at bounding box center [488, 7] width 4 height 4
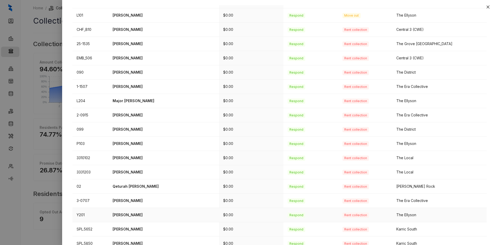
scroll to position [125, 0]
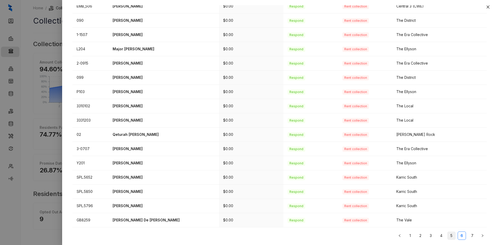
click at [448, 236] on link "5" at bounding box center [452, 236] width 8 height 8
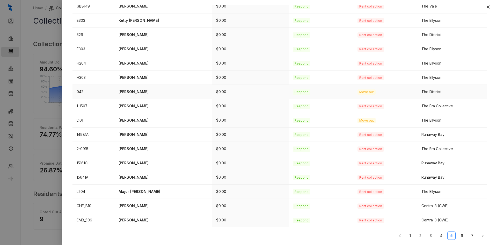
click at [140, 93] on p "[PERSON_NAME]" at bounding box center [163, 92] width 89 height 6
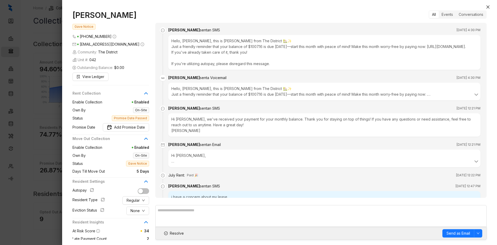
scroll to position [1087, 0]
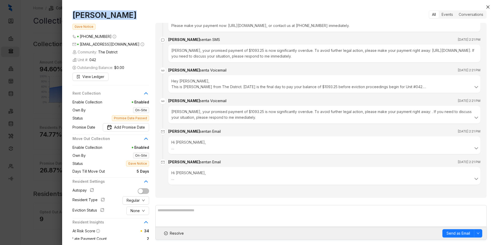
drag, startPoint x: 128, startPoint y: 16, endPoint x: 66, endPoint y: 15, distance: 62.2
click at [66, 15] on div "[PERSON_NAME] Gave Notice [PHONE_NUMBER] [EMAIL_ADDRESS][DOMAIN_NAME] Community…" at bounding box center [279, 125] width 435 height 240
copy h1 "[PERSON_NAME]"
drag, startPoint x: 176, startPoint y: 235, endPoint x: 186, endPoint y: 231, distance: 11.3
click at [176, 235] on span "Resolve" at bounding box center [177, 233] width 14 height 6
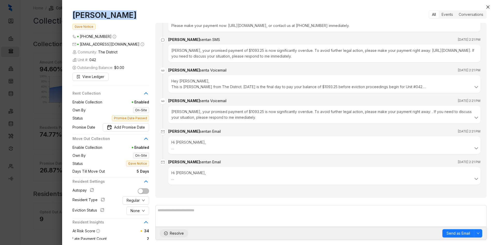
click at [171, 234] on span "Resolve" at bounding box center [177, 233] width 14 height 6
click at [173, 235] on span "Resolve" at bounding box center [177, 233] width 14 height 6
click at [489, 5] on icon "close" at bounding box center [488, 7] width 4 height 4
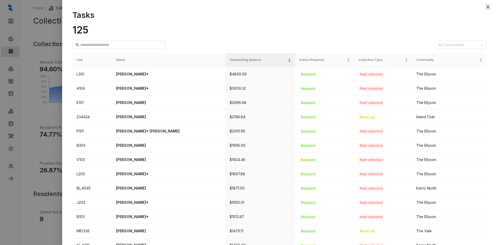
click at [486, 7] on button "Close" at bounding box center [488, 7] width 6 height 6
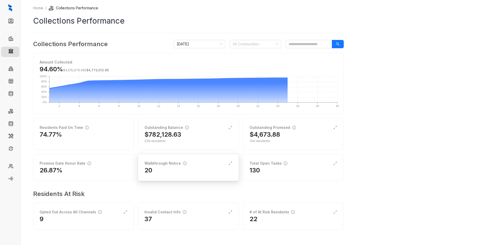
click at [180, 170] on div "20" at bounding box center [188, 170] width 88 height 8
click at [267, 157] on div "Total Open Tasks 130" at bounding box center [293, 167] width 101 height 27
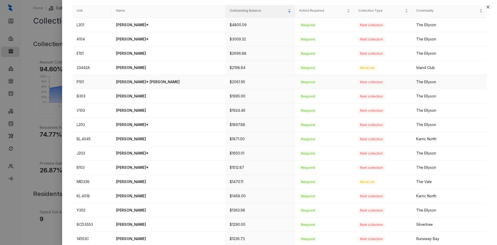
scroll to position [125, 0]
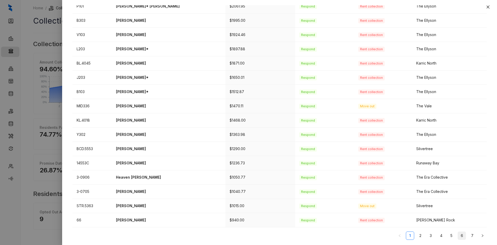
click at [458, 235] on link "6" at bounding box center [462, 236] width 8 height 8
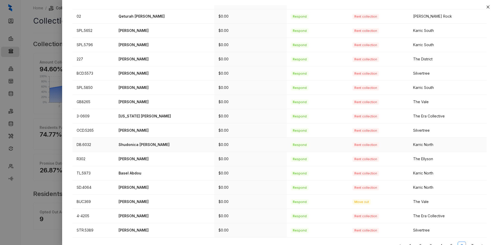
scroll to position [99, 0]
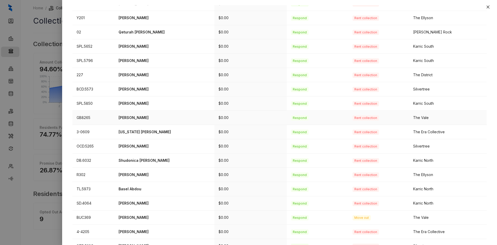
click at [132, 118] on p "Robert Johns" at bounding box center [165, 118] width 92 height 6
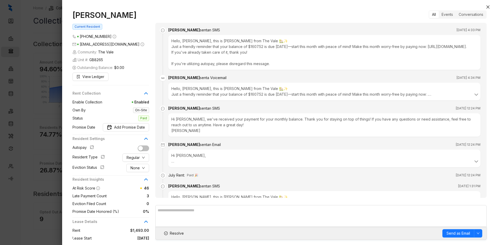
scroll to position [1365, 0]
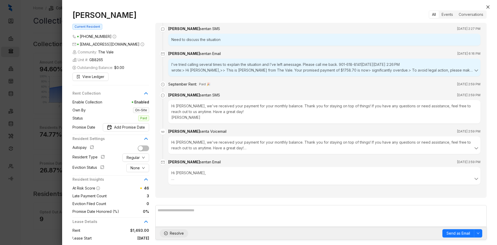
click at [177, 235] on span "Resolve" at bounding box center [177, 233] width 14 height 6
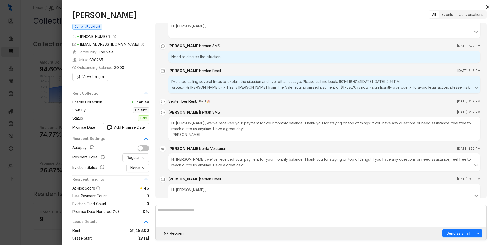
scroll to position [1339, 0]
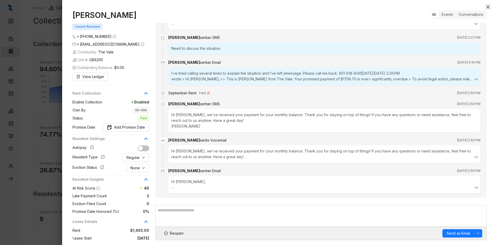
click at [488, 5] on icon "close" at bounding box center [488, 7] width 4 height 4
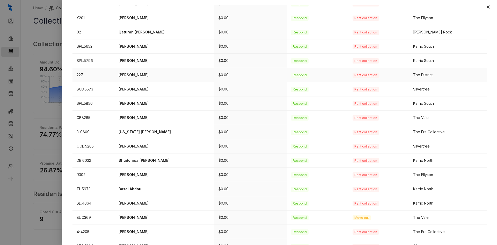
click at [138, 71] on td "Carlea Martin" at bounding box center [164, 75] width 100 height 14
click at [147, 74] on p "Carlea Martin" at bounding box center [165, 75] width 92 height 6
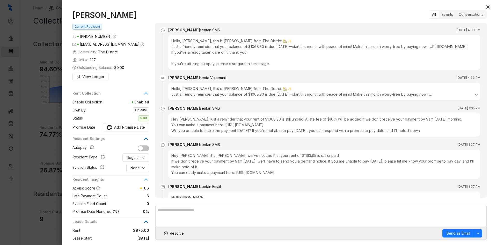
scroll to position [1918, 0]
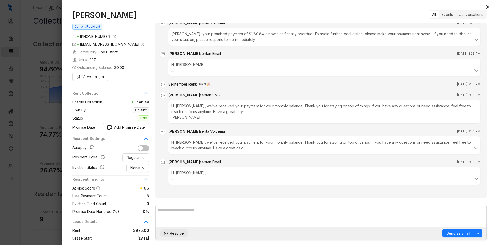
click at [179, 233] on span "Resolve" at bounding box center [177, 233] width 14 height 6
click at [487, 7] on icon "close" at bounding box center [488, 7] width 4 height 4
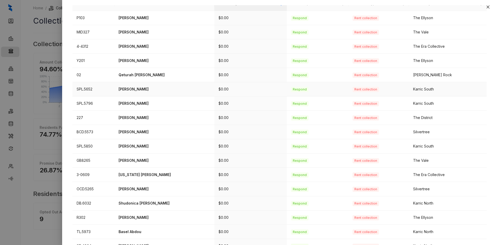
scroll to position [47, 0]
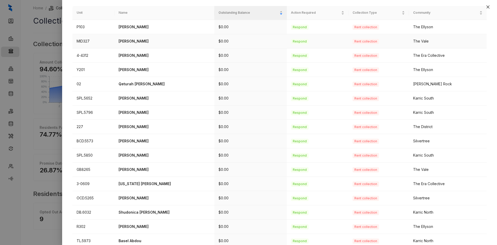
click at [130, 40] on p "Keith Nelson" at bounding box center [165, 41] width 92 height 6
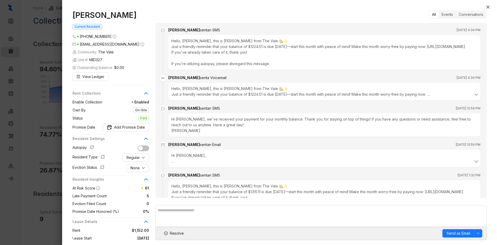
scroll to position [1608, 0]
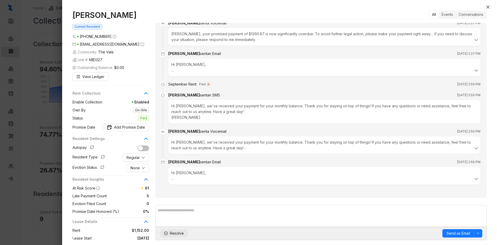
click at [180, 234] on span "Resolve" at bounding box center [177, 233] width 14 height 6
click at [487, 7] on icon "close" at bounding box center [488, 7] width 4 height 4
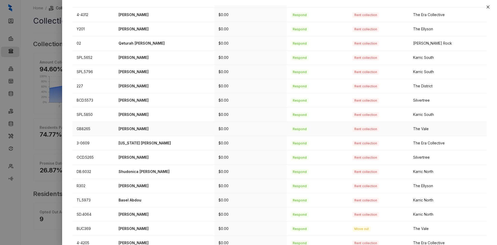
scroll to position [125, 0]
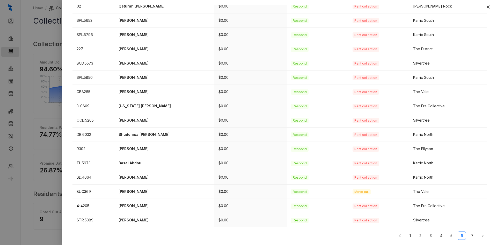
click at [448, 233] on link "5" at bounding box center [452, 236] width 8 height 8
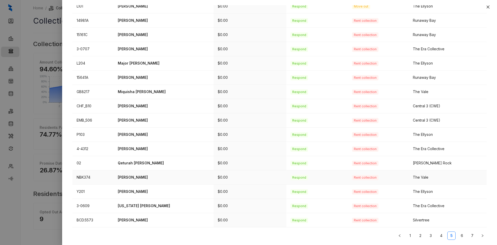
click at [146, 175] on p "Cherrika Woodard" at bounding box center [164, 177] width 92 height 6
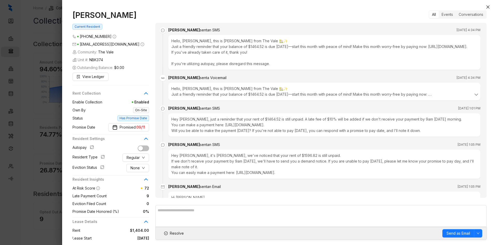
scroll to position [1861, 0]
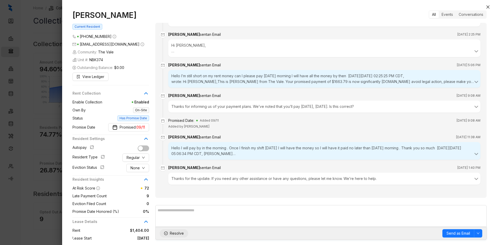
click at [173, 235] on span "Resolve" at bounding box center [177, 233] width 14 height 6
click at [489, 7] on icon "close" at bounding box center [488, 7] width 4 height 4
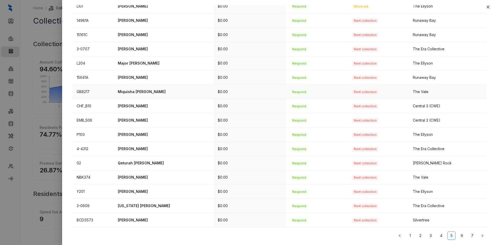
click at [138, 93] on p "Miquisha Brandy" at bounding box center [164, 92] width 92 height 6
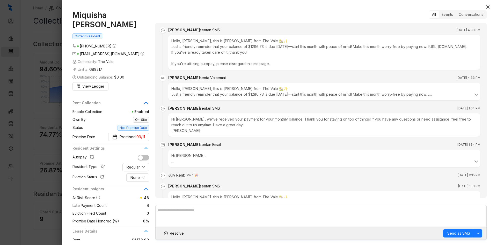
scroll to position [915, 0]
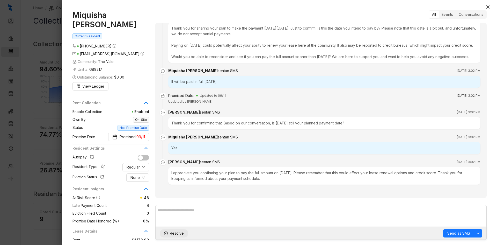
click at [178, 234] on span "Resolve" at bounding box center [177, 233] width 14 height 6
click at [486, 7] on icon "close" at bounding box center [488, 7] width 4 height 4
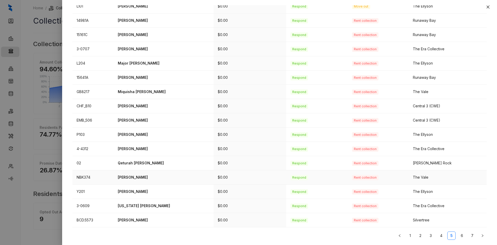
click at [133, 177] on p "Cherrika Woodard" at bounding box center [164, 177] width 92 height 6
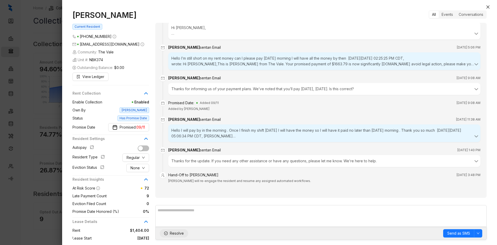
click at [176, 233] on span "Resolve" at bounding box center [177, 233] width 14 height 6
click at [487, 6] on icon "close" at bounding box center [488, 7] width 4 height 4
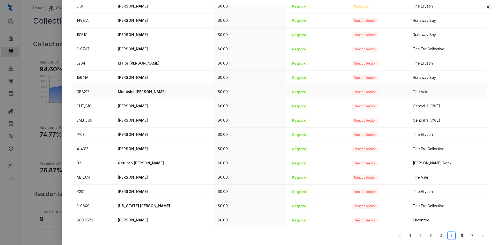
click at [136, 90] on p "Miquisha Brandy" at bounding box center [164, 92] width 92 height 6
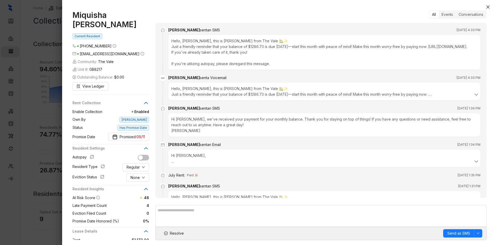
scroll to position [933, 0]
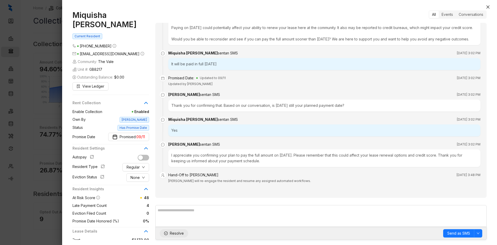
click at [177, 235] on span "Resolve" at bounding box center [177, 233] width 14 height 6
click at [489, 7] on icon "close" at bounding box center [488, 6] width 3 height 3
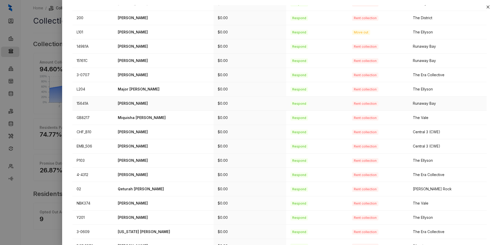
scroll to position [73, 0]
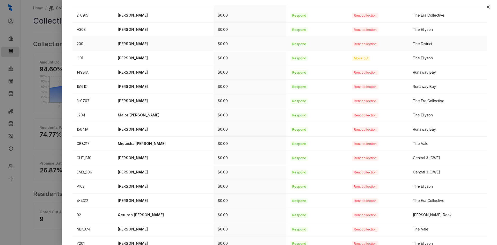
click at [138, 43] on p "Emmanuel Adjei" at bounding box center [164, 44] width 92 height 6
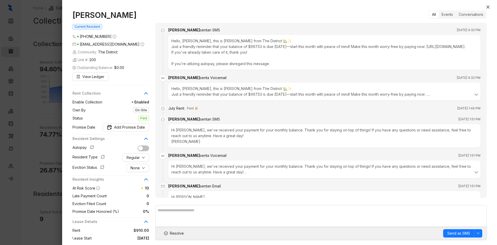
scroll to position [506, 0]
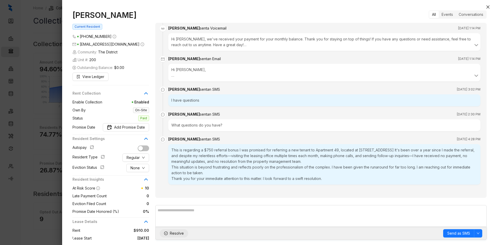
click at [175, 234] on span "Resolve" at bounding box center [177, 233] width 14 height 6
click at [489, 7] on icon "close" at bounding box center [488, 7] width 4 height 4
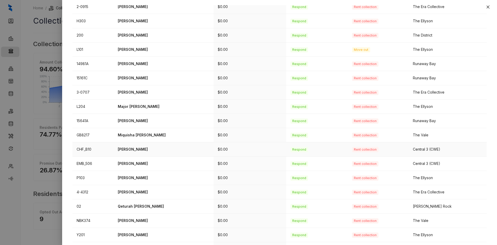
scroll to position [125, 0]
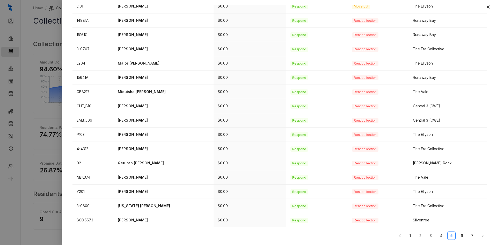
drag, startPoint x: 441, startPoint y: 236, endPoint x: 438, endPoint y: 235, distance: 3.4
click at [440, 236] on link "4" at bounding box center [441, 236] width 8 height 8
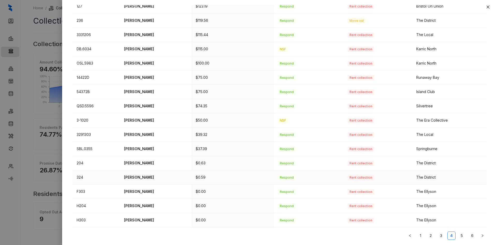
click at [138, 176] on p "Ernest Luckett" at bounding box center [155, 177] width 63 height 6
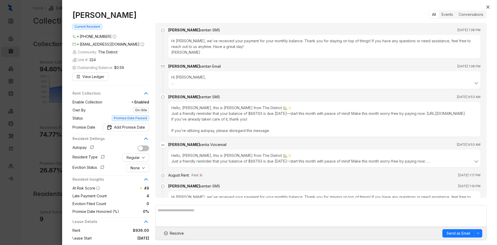
scroll to position [789, 0]
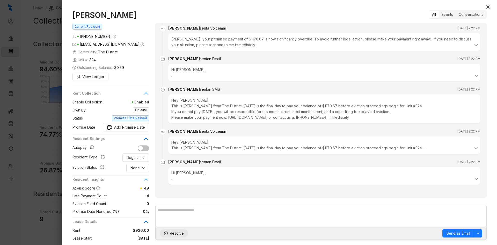
click at [168, 231] on button "Resolve" at bounding box center [174, 233] width 28 height 8
click at [491, 7] on button "Close" at bounding box center [488, 7] width 6 height 6
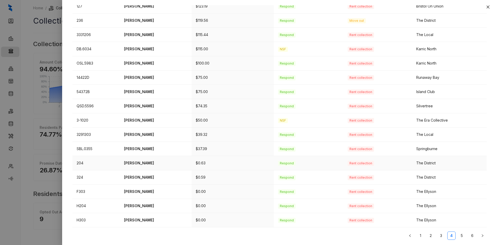
click at [131, 160] on td "Lashunda Clark" at bounding box center [156, 163] width 72 height 14
click at [135, 163] on p "Lashunda Clark" at bounding box center [155, 163] width 63 height 6
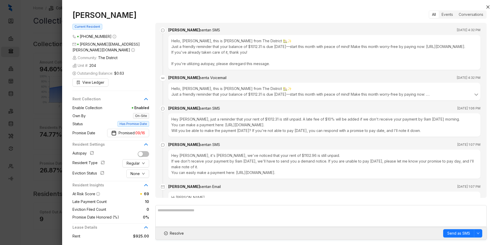
scroll to position [2656, 0]
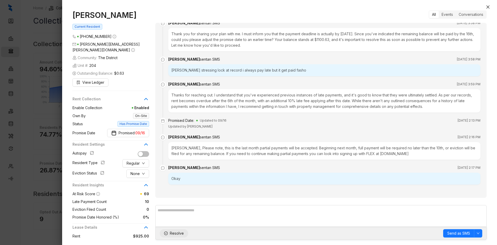
click at [177, 234] on span "Resolve" at bounding box center [177, 233] width 14 height 6
click at [490, 9] on button "Close" at bounding box center [488, 7] width 6 height 6
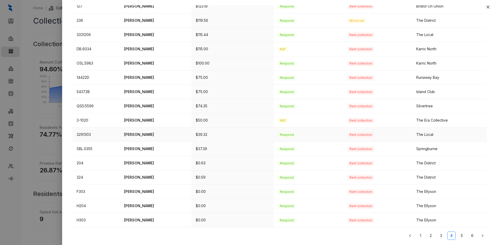
click at [133, 133] on p "Ginna Sims" at bounding box center [155, 135] width 63 height 6
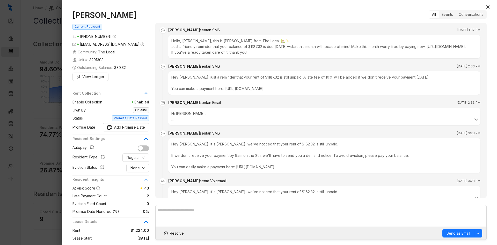
scroll to position [569, 0]
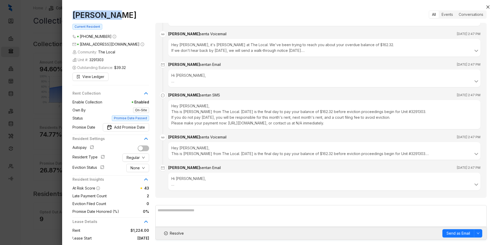
drag, startPoint x: 114, startPoint y: 15, endPoint x: 51, endPoint y: 15, distance: 63.4
click at [51, 15] on div "Ginna Sims Current Resident (901) 710 6802 ginnasims83@gmail.com Community: The…" at bounding box center [248, 122] width 497 height 245
copy div "Ginna Sims"
click at [170, 232] on span "Resolve" at bounding box center [177, 233] width 14 height 6
click at [489, 8] on icon "close" at bounding box center [488, 7] width 4 height 4
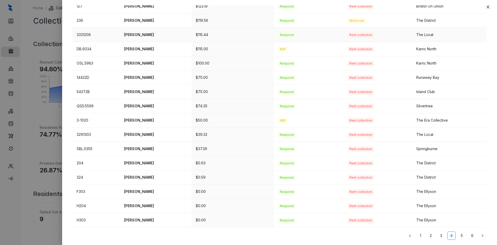
click at [136, 37] on p "Wanda Eason" at bounding box center [155, 35] width 63 height 6
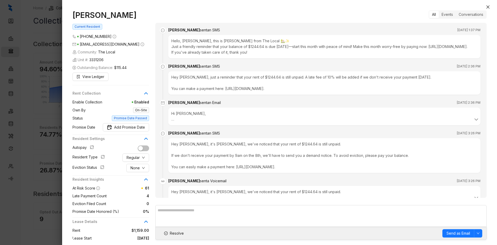
scroll to position [569, 0]
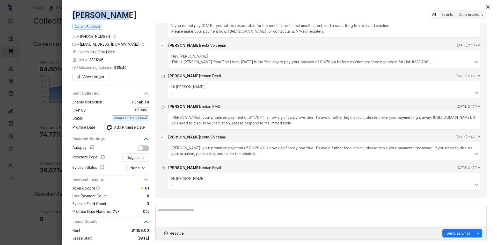
drag, startPoint x: 126, startPoint y: 18, endPoint x: 66, endPoint y: 18, distance: 59.6
click at [66, 18] on div "Wanda Eason Current Resident (901) 283 8152 wandaoliver22@yahoo.com Community: …" at bounding box center [279, 125] width 435 height 240
copy h1 "Wanda Eason"
click at [178, 232] on span "Resolve" at bounding box center [177, 233] width 14 height 6
click at [487, 6] on icon "close" at bounding box center [488, 7] width 4 height 4
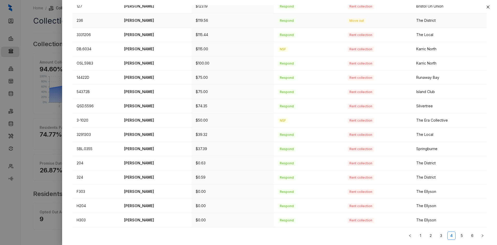
click at [139, 19] on p "Quintwain Dodson" at bounding box center [155, 21] width 63 height 6
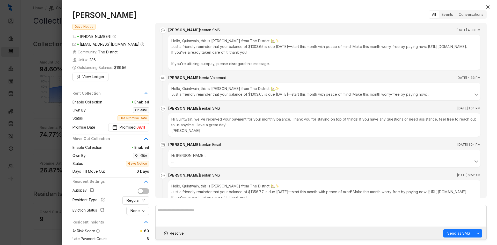
scroll to position [1002, 0]
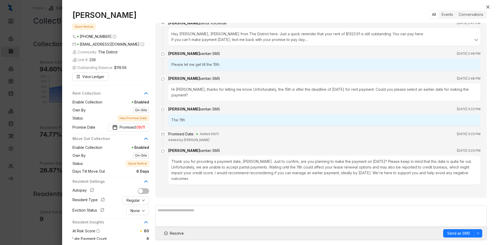
drag, startPoint x: 141, startPoint y: 16, endPoint x: 74, endPoint y: 19, distance: 67.1
click at [74, 19] on h1 "Quintwain Dodson" at bounding box center [111, 14] width 77 height 9
copy h1 "Quintwain Dodson"
click at [177, 232] on span "Resolve" at bounding box center [177, 233] width 14 height 6
click at [488, 6] on icon "close" at bounding box center [488, 7] width 4 height 4
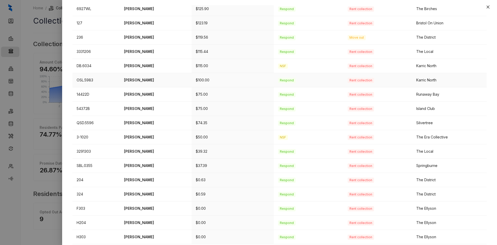
scroll to position [99, 0]
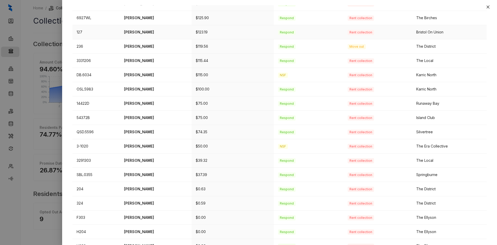
click at [140, 30] on p "Albert Cousins" at bounding box center [155, 32] width 63 height 6
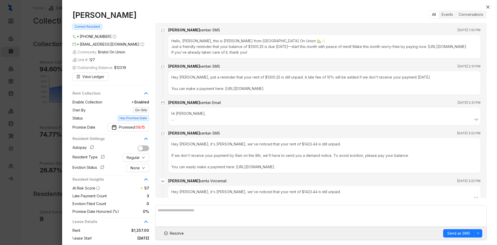
scroll to position [617, 0]
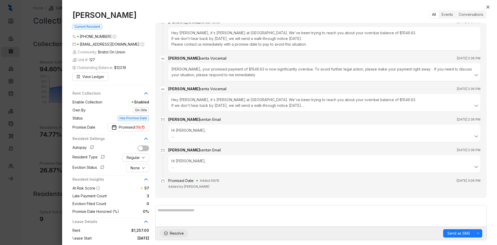
click at [173, 234] on span "Resolve" at bounding box center [177, 233] width 14 height 6
drag, startPoint x: 128, startPoint y: 16, endPoint x: 72, endPoint y: 16, distance: 55.9
click at [72, 16] on div "Albert Cousins Current Resident (901) 827 3451 cous58stl@gmail.com Community: B…" at bounding box center [279, 125] width 435 height 240
copy h1 "Albert Cousins"
click at [488, 4] on button "Close" at bounding box center [488, 7] width 6 height 6
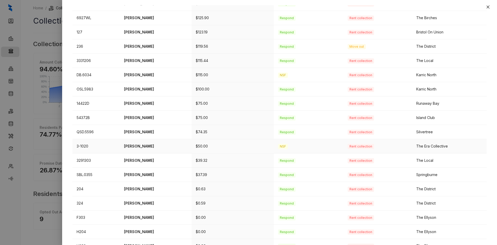
click at [125, 147] on p "Ben Schultheiss" at bounding box center [155, 146] width 63 height 6
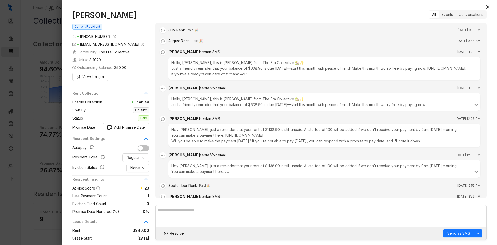
scroll to position [132, 0]
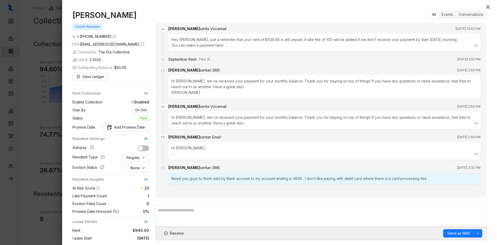
click at [489, 8] on icon "close" at bounding box center [488, 7] width 4 height 4
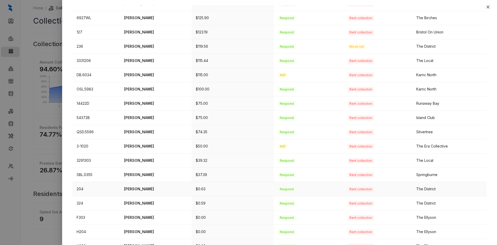
click at [136, 191] on p "Lashunda Clark" at bounding box center [155, 189] width 63 height 6
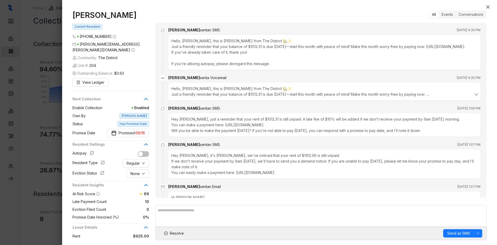
scroll to position [2674, 0]
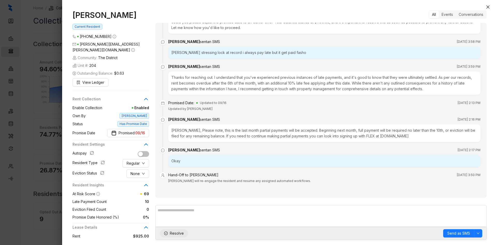
click at [181, 234] on span "Resolve" at bounding box center [177, 233] width 14 height 6
click at [491, 6] on div "Lashunda Clark Current Resident (901) 361 0261 lashundra.clark@jtekt.com Commun…" at bounding box center [279, 125] width 435 height 240
click at [489, 6] on icon "close" at bounding box center [488, 7] width 4 height 4
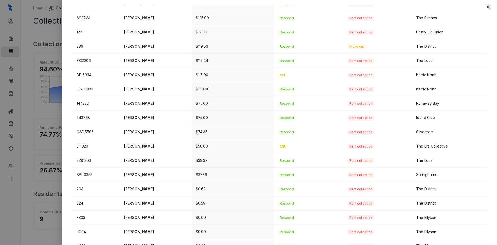
click at [488, 6] on icon "close" at bounding box center [488, 7] width 4 height 4
